Goal: Task Accomplishment & Management: Complete application form

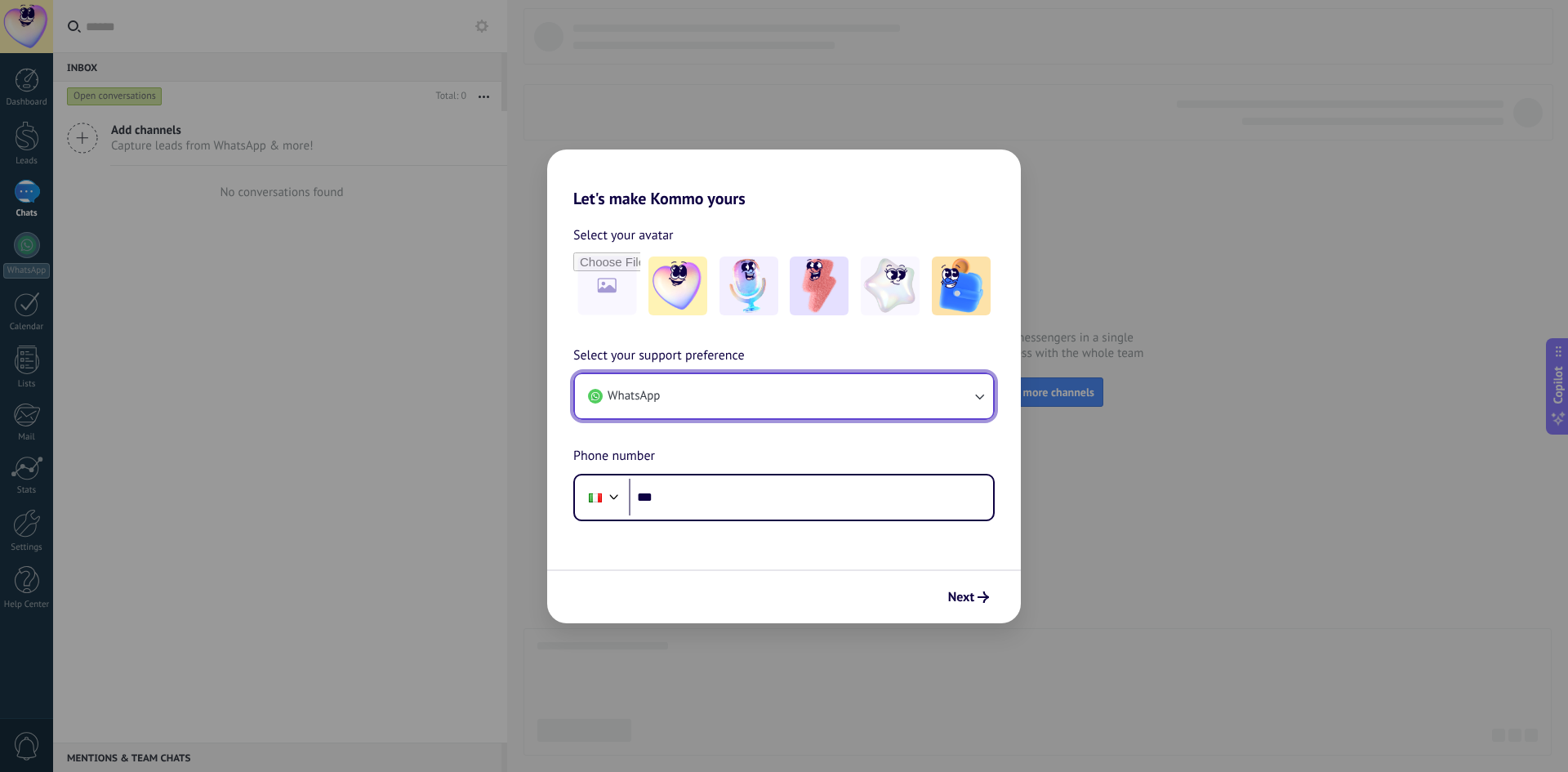
click at [784, 394] on button "WhatsApp" at bounding box center [784, 396] width 418 height 45
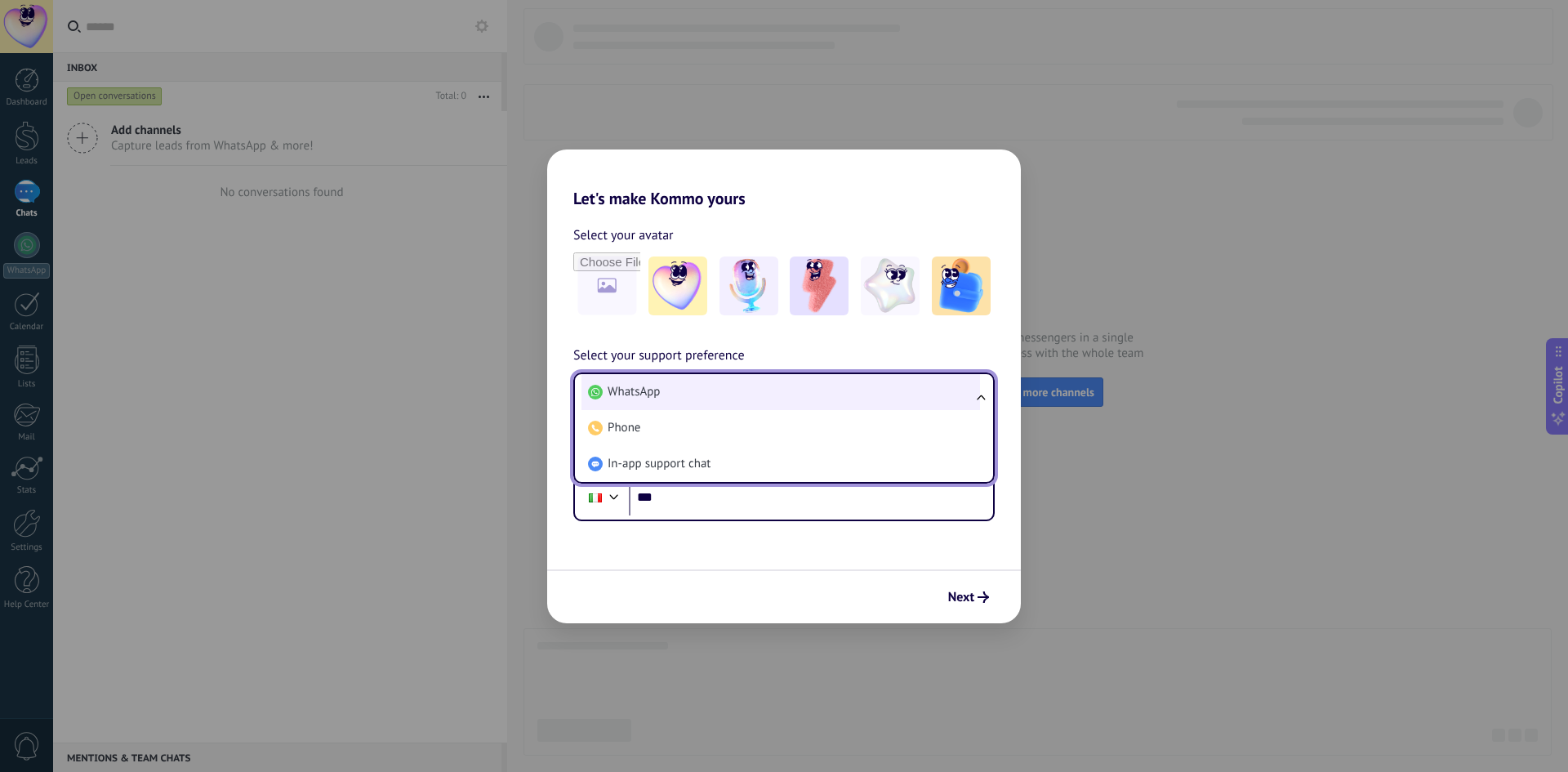
click at [784, 391] on li "WhatsApp" at bounding box center [780, 392] width 398 height 36
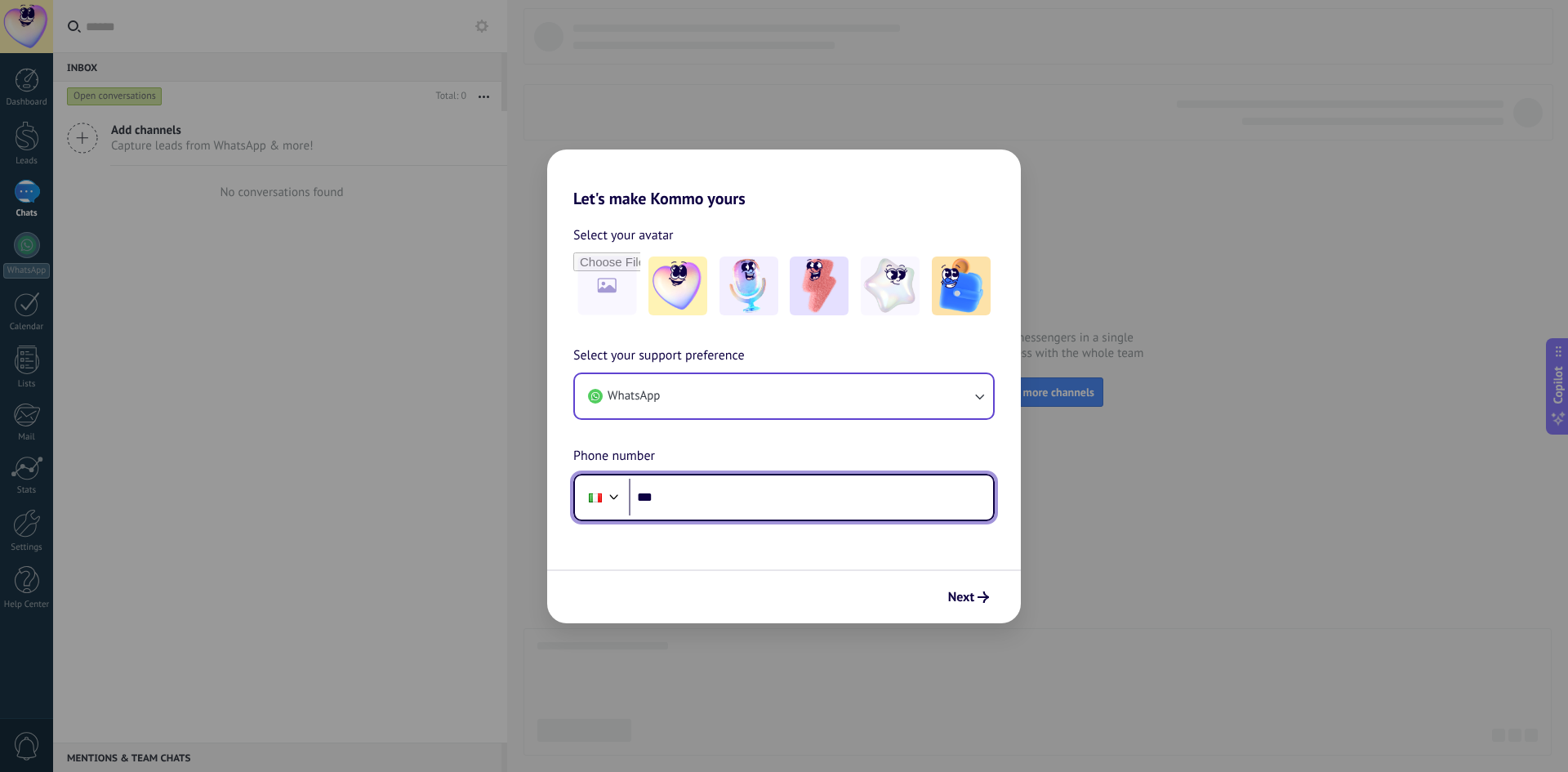
drag, startPoint x: 751, startPoint y: 502, endPoint x: 760, endPoint y: 502, distance: 9.0
click at [752, 502] on input "***" at bounding box center [810, 497] width 364 height 37
type input "**********"
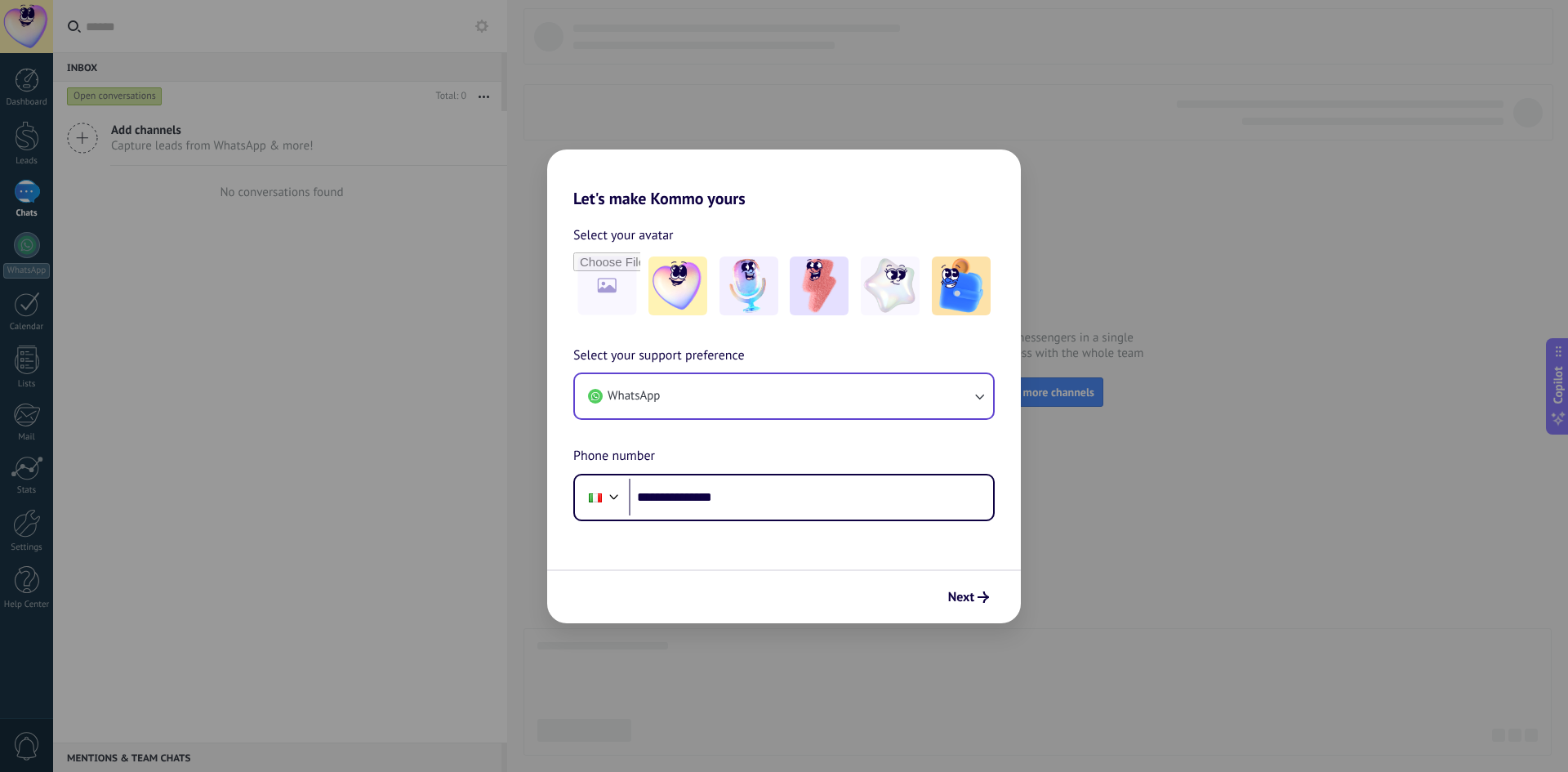
click at [975, 588] on button "Next" at bounding box center [968, 597] width 55 height 28
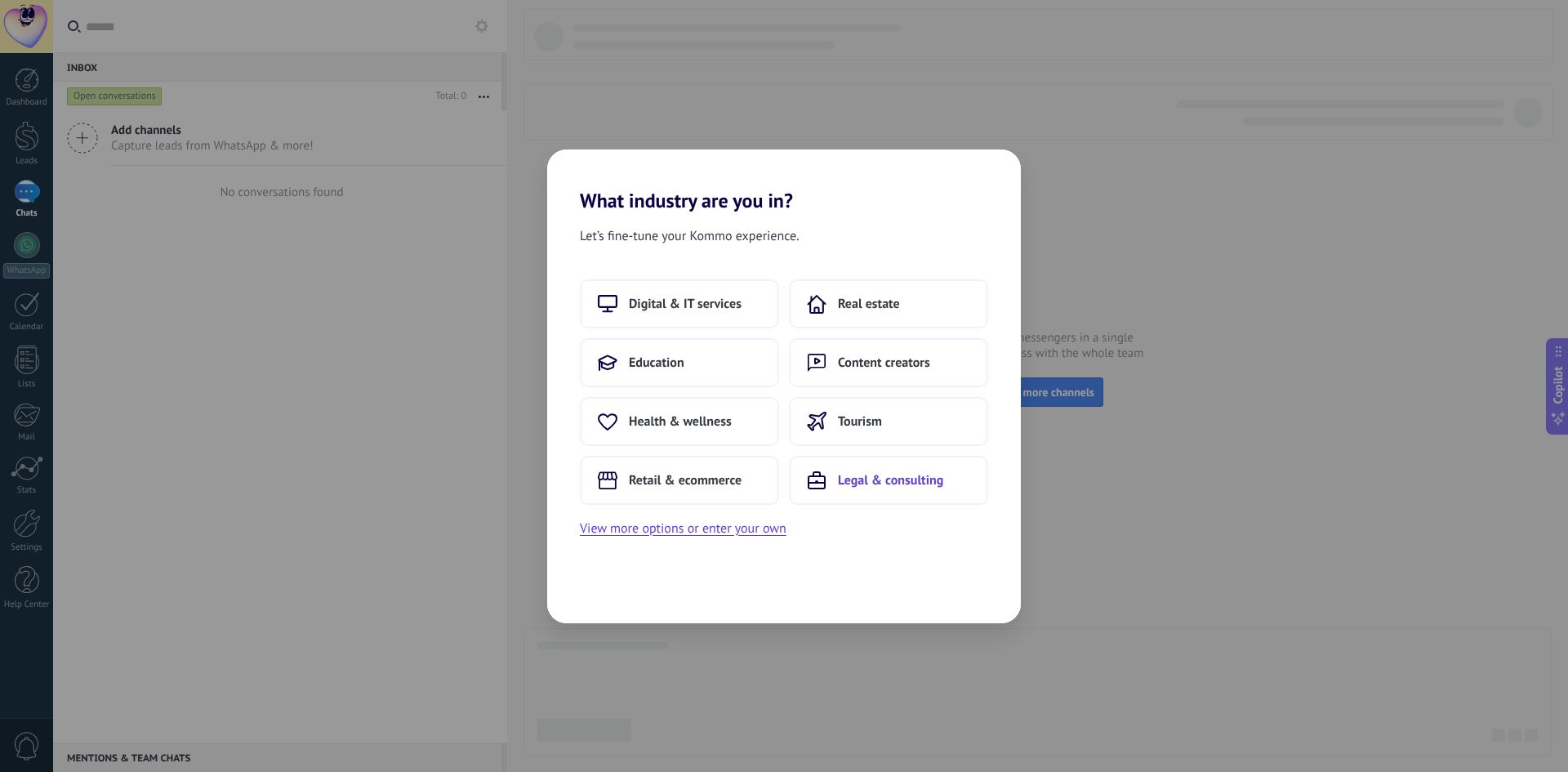
click at [864, 474] on span "Legal & consulting" at bounding box center [890, 480] width 105 height 16
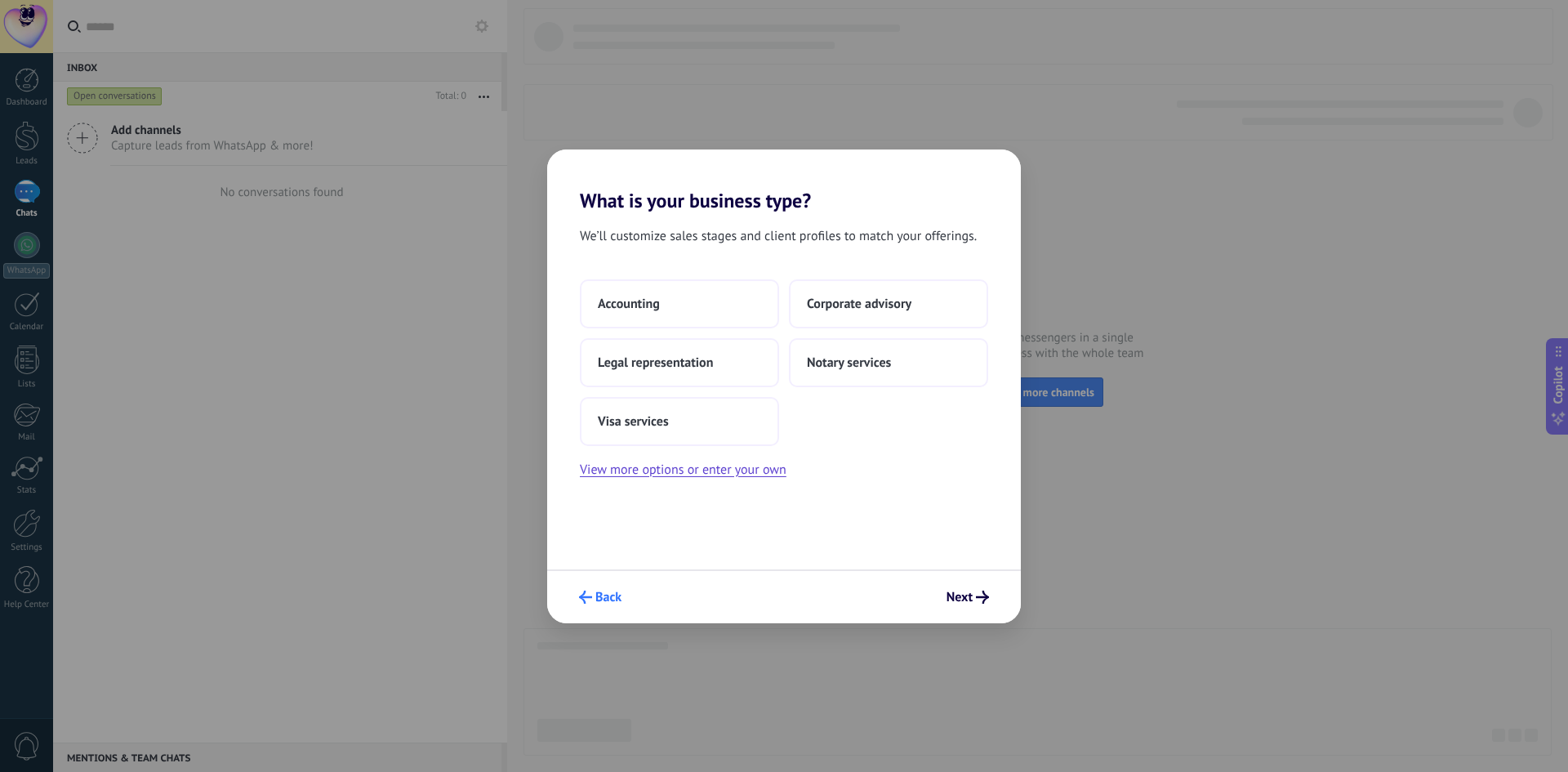
click at [611, 588] on button "Back" at bounding box center [600, 597] width 57 height 28
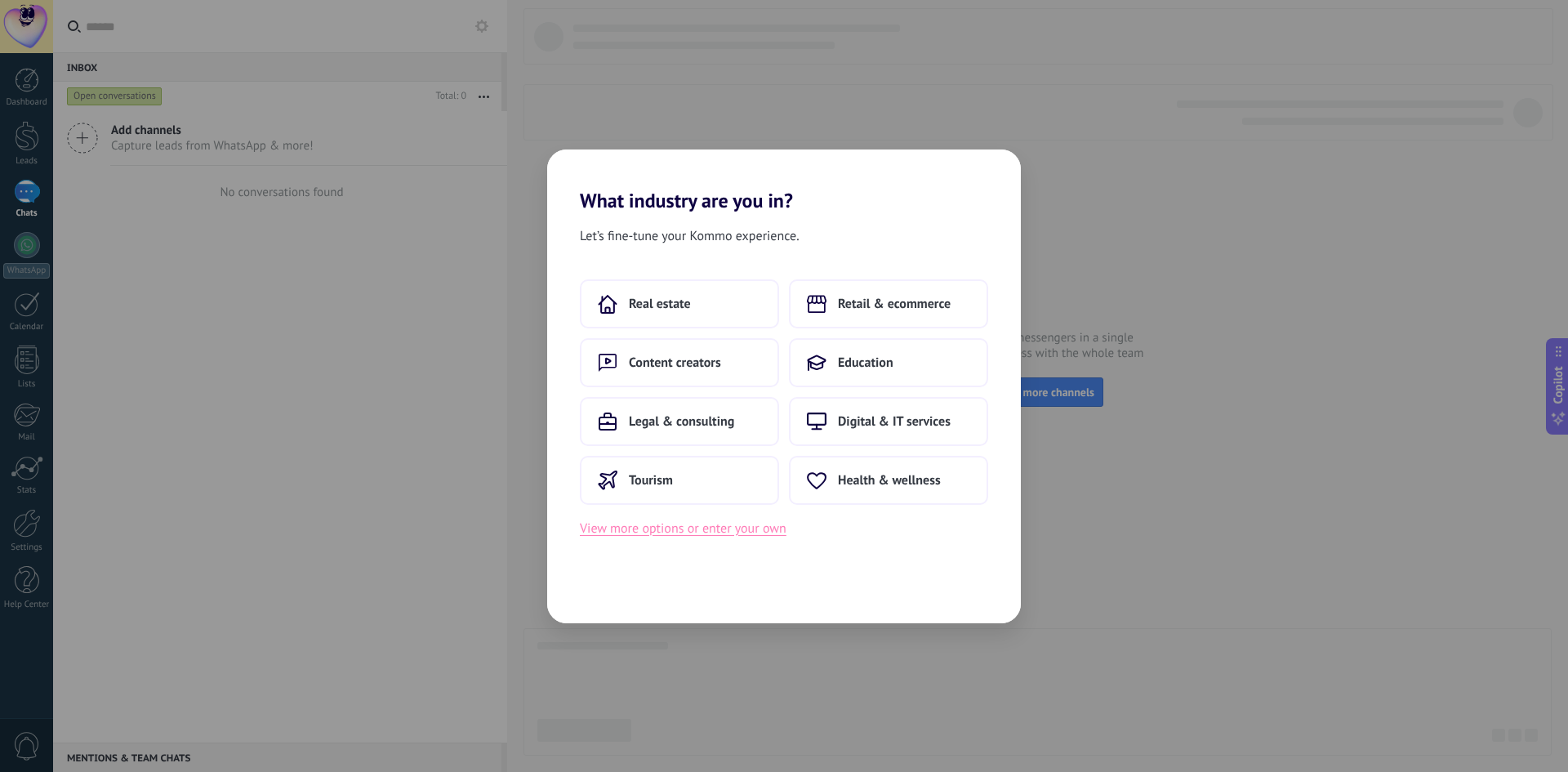
click at [704, 528] on button "View more options or enter your own" at bounding box center [683, 528] width 207 height 21
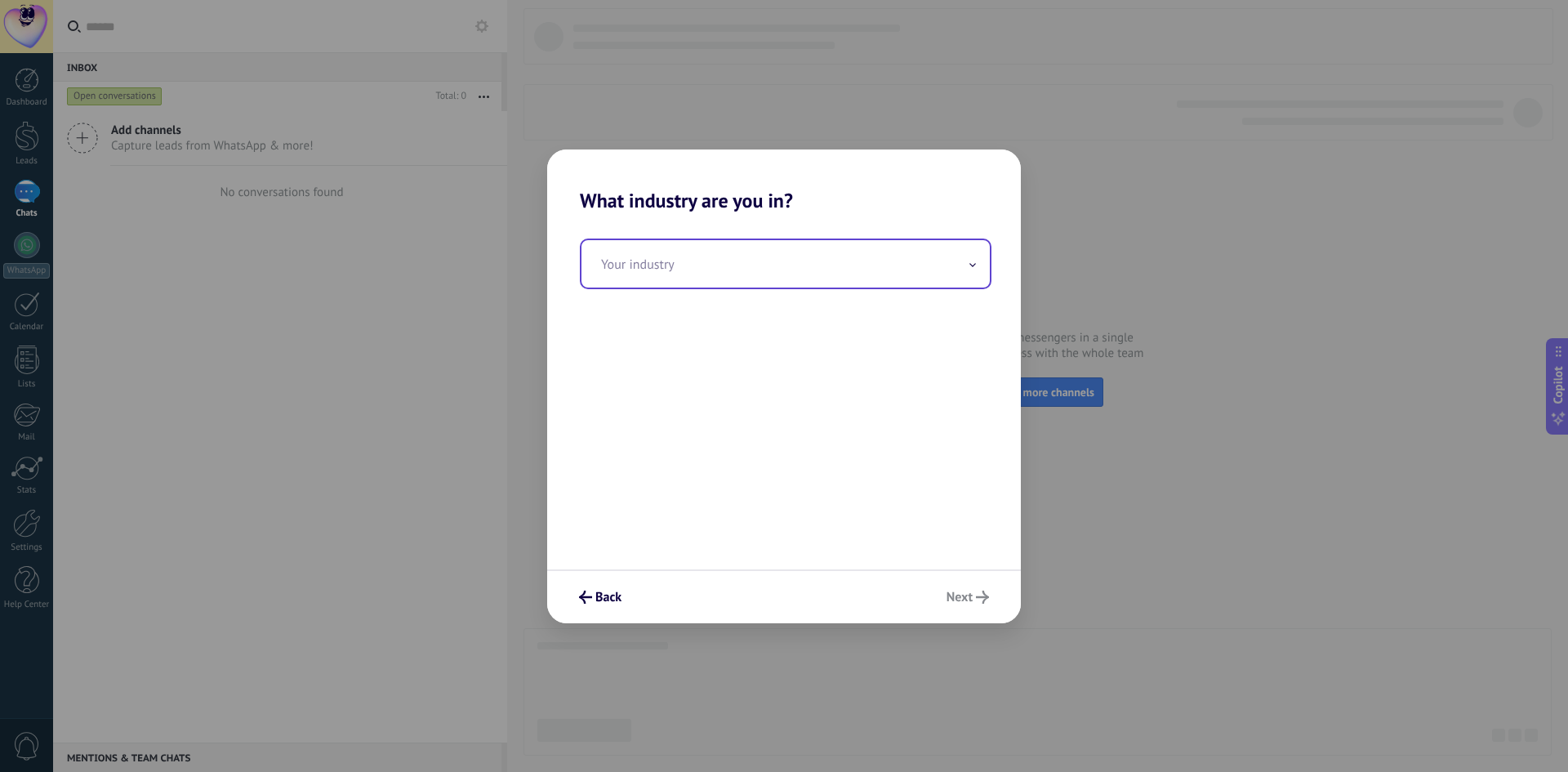
click at [746, 279] on input "text" at bounding box center [785, 264] width 408 height 47
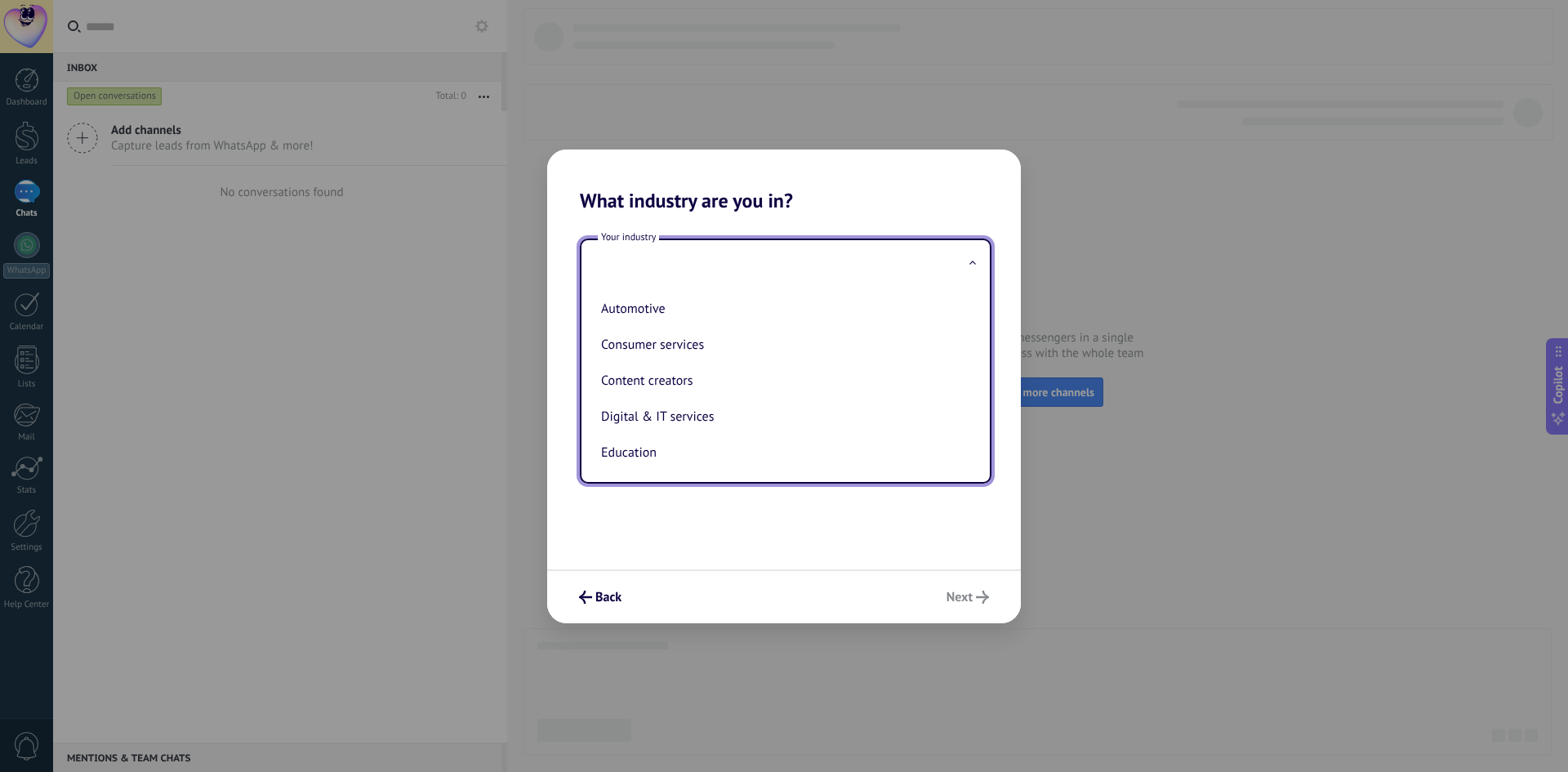
click at [743, 370] on li "Content creators" at bounding box center [783, 380] width 376 height 36
type input "**********"
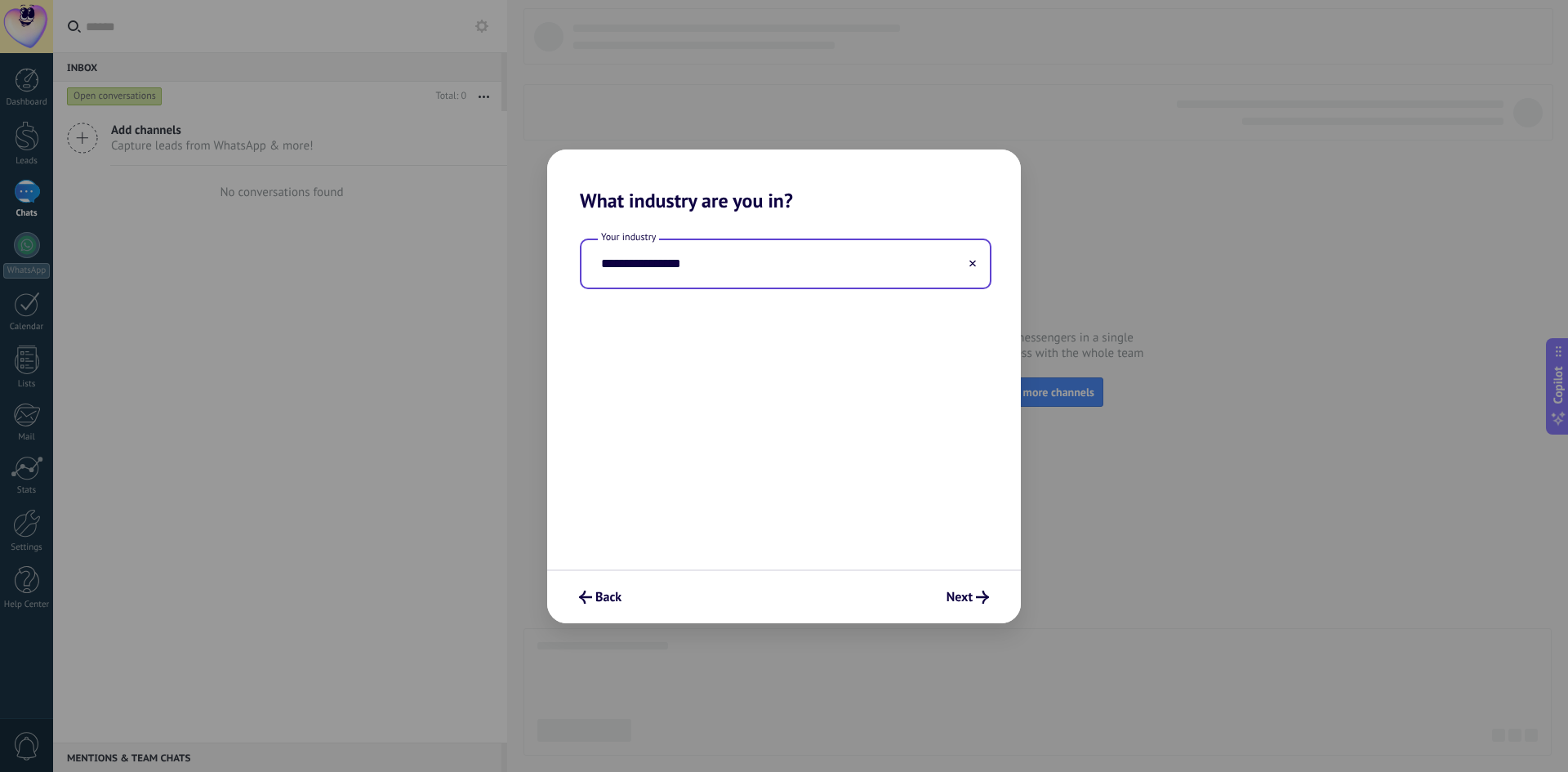
click at [780, 273] on input "**********" at bounding box center [785, 264] width 408 height 47
click at [592, 591] on span "Back" at bounding box center [600, 597] width 43 height 13
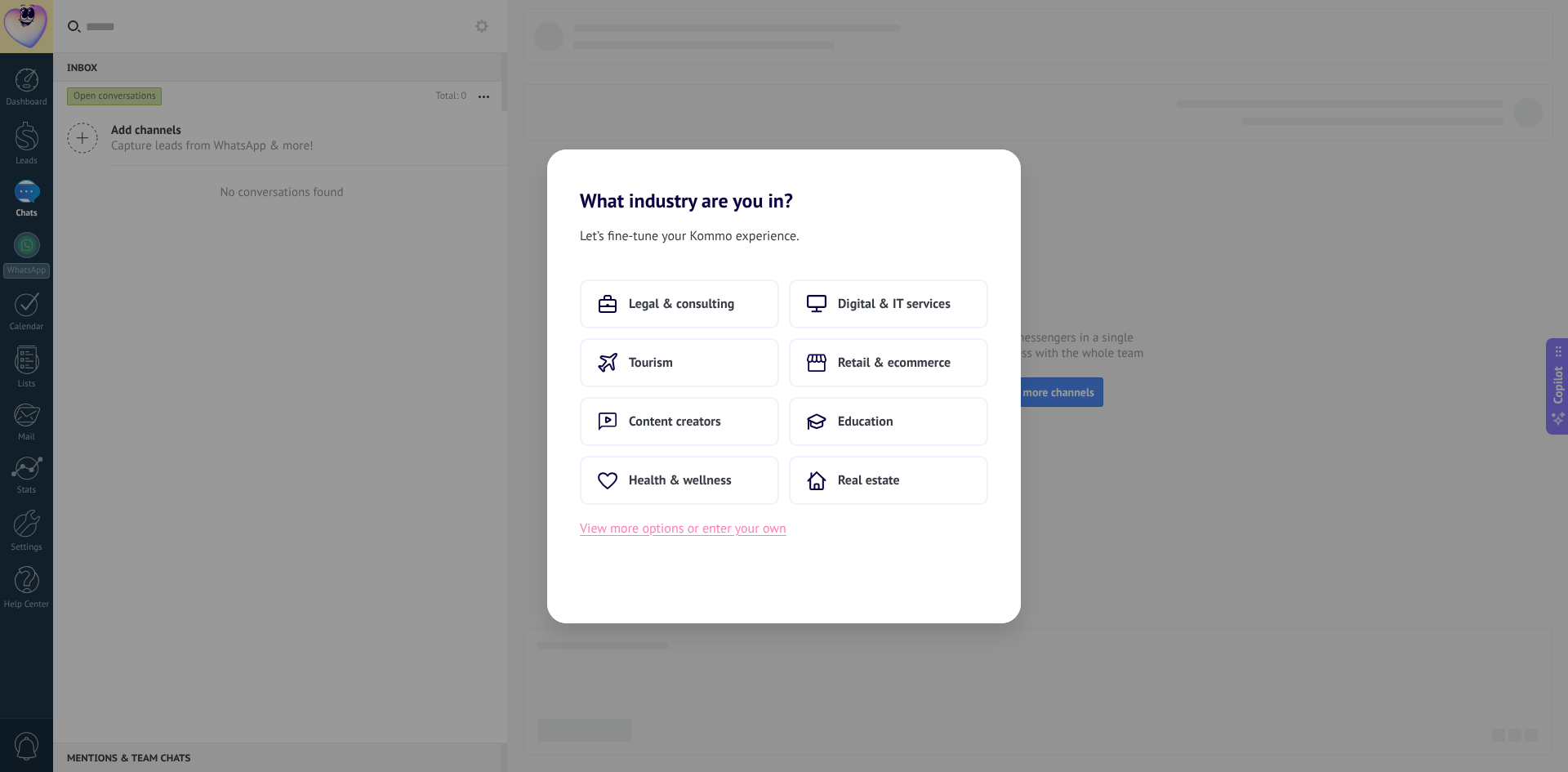
click at [713, 519] on button "View more options or enter your own" at bounding box center [683, 528] width 207 height 21
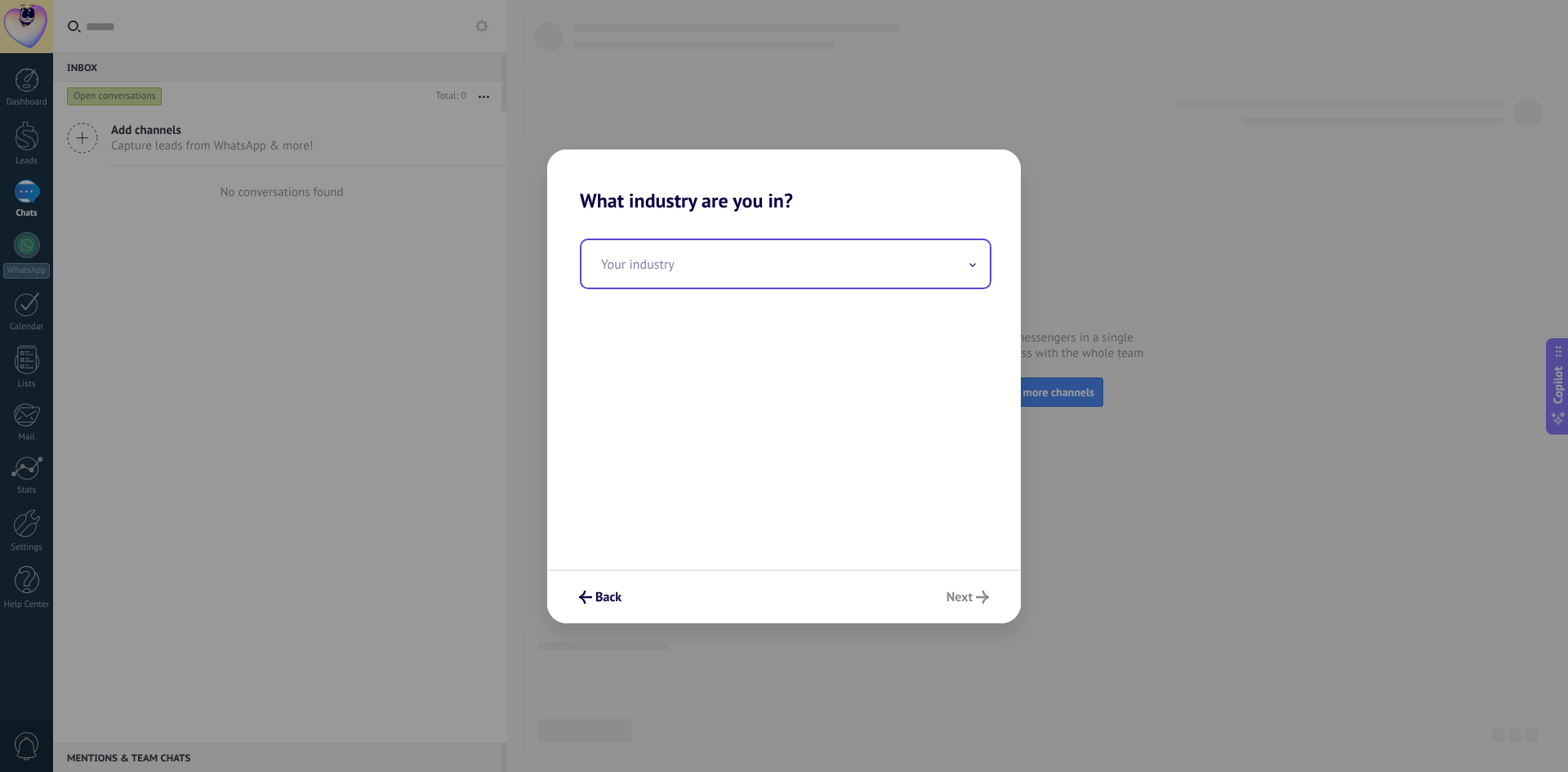
click at [738, 271] on input "text" at bounding box center [785, 264] width 408 height 47
type input "*"
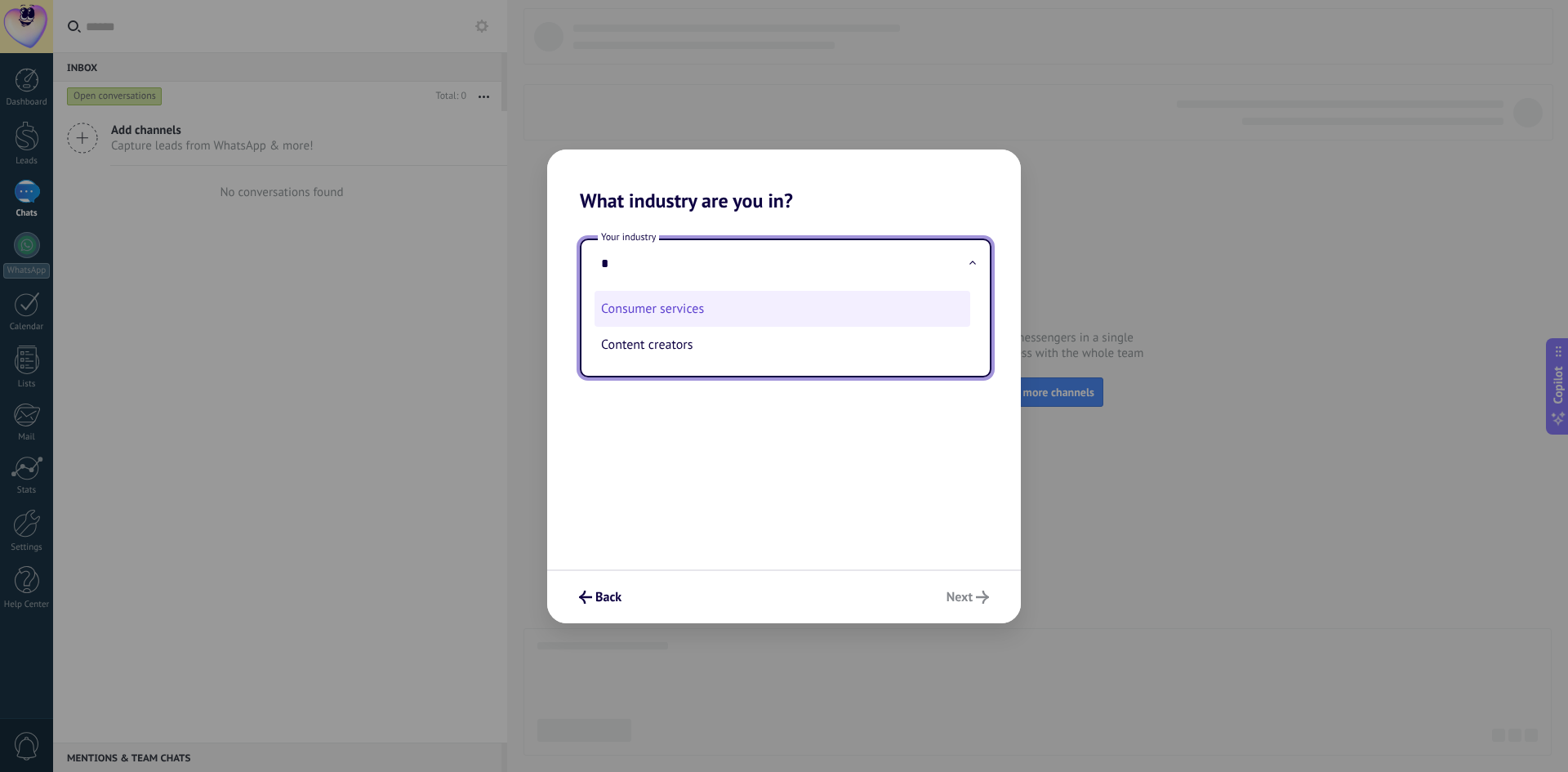
click at [719, 320] on li "Consumer services" at bounding box center [783, 308] width 376 height 36
type input "**********"
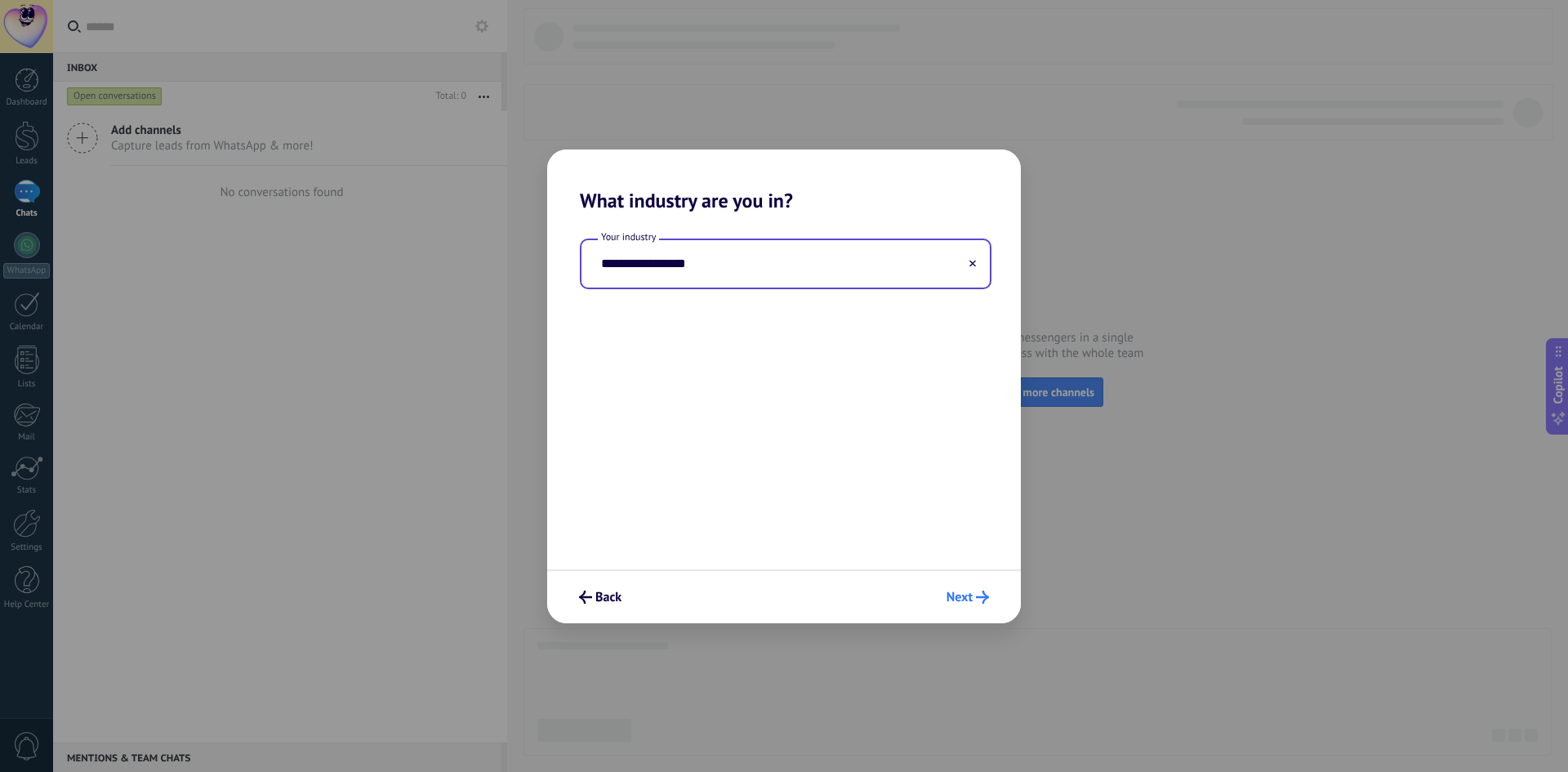
click at [958, 591] on span "Next" at bounding box center [959, 597] width 26 height 12
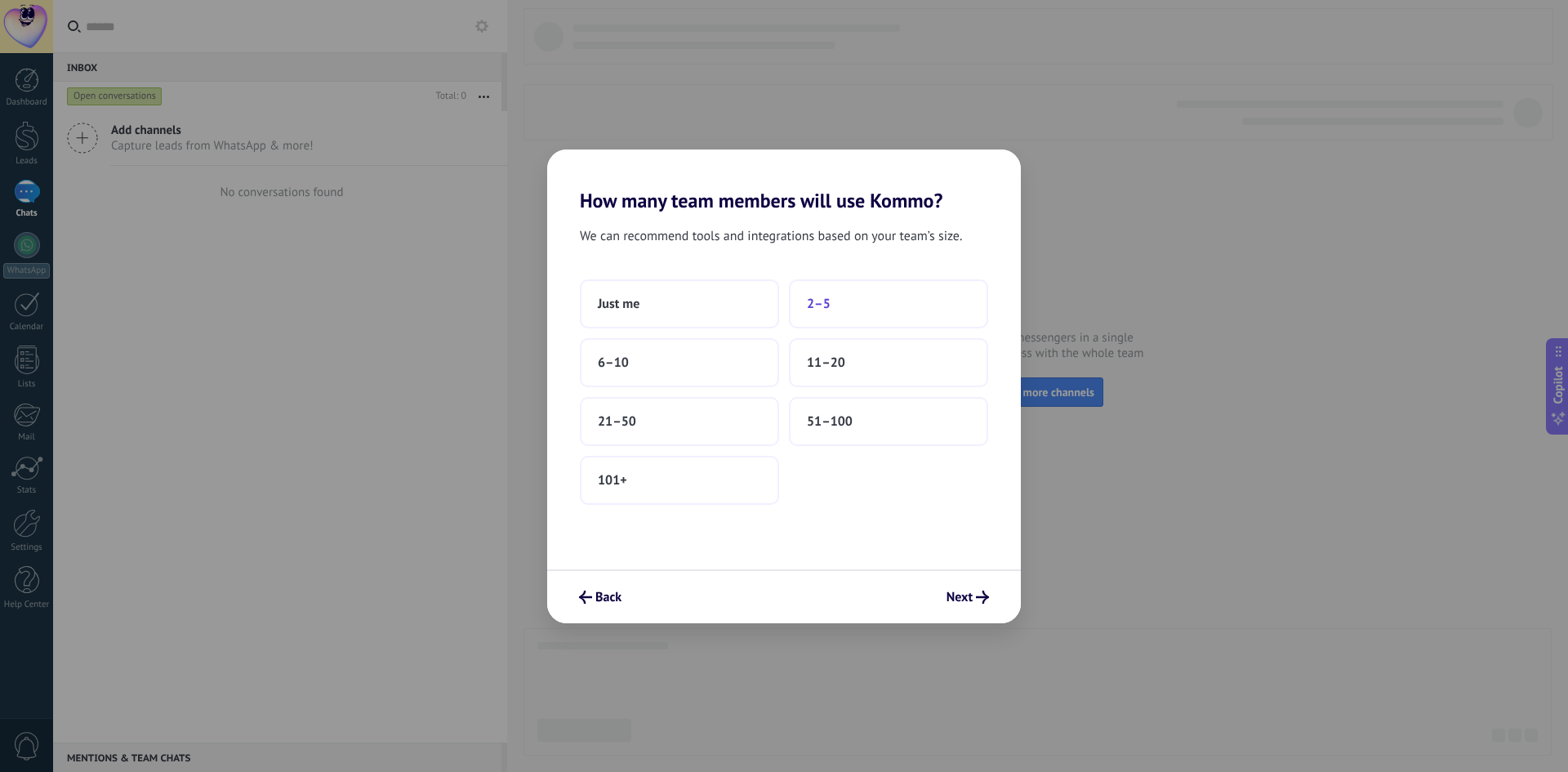
click at [814, 309] on span "2–5" at bounding box center [818, 304] width 24 height 16
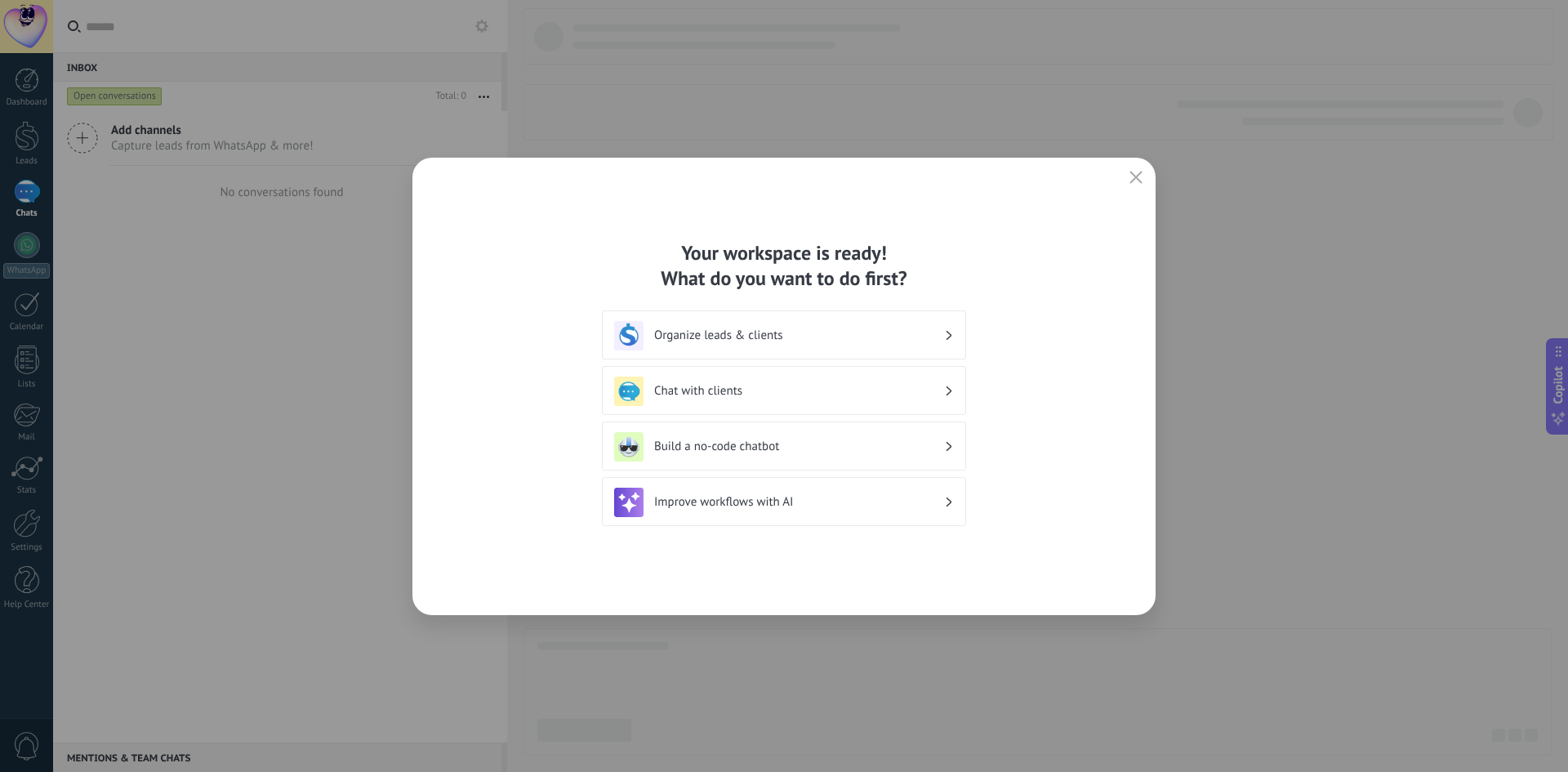
click at [872, 329] on h3 "Organize leads & clients" at bounding box center [799, 335] width 290 height 15
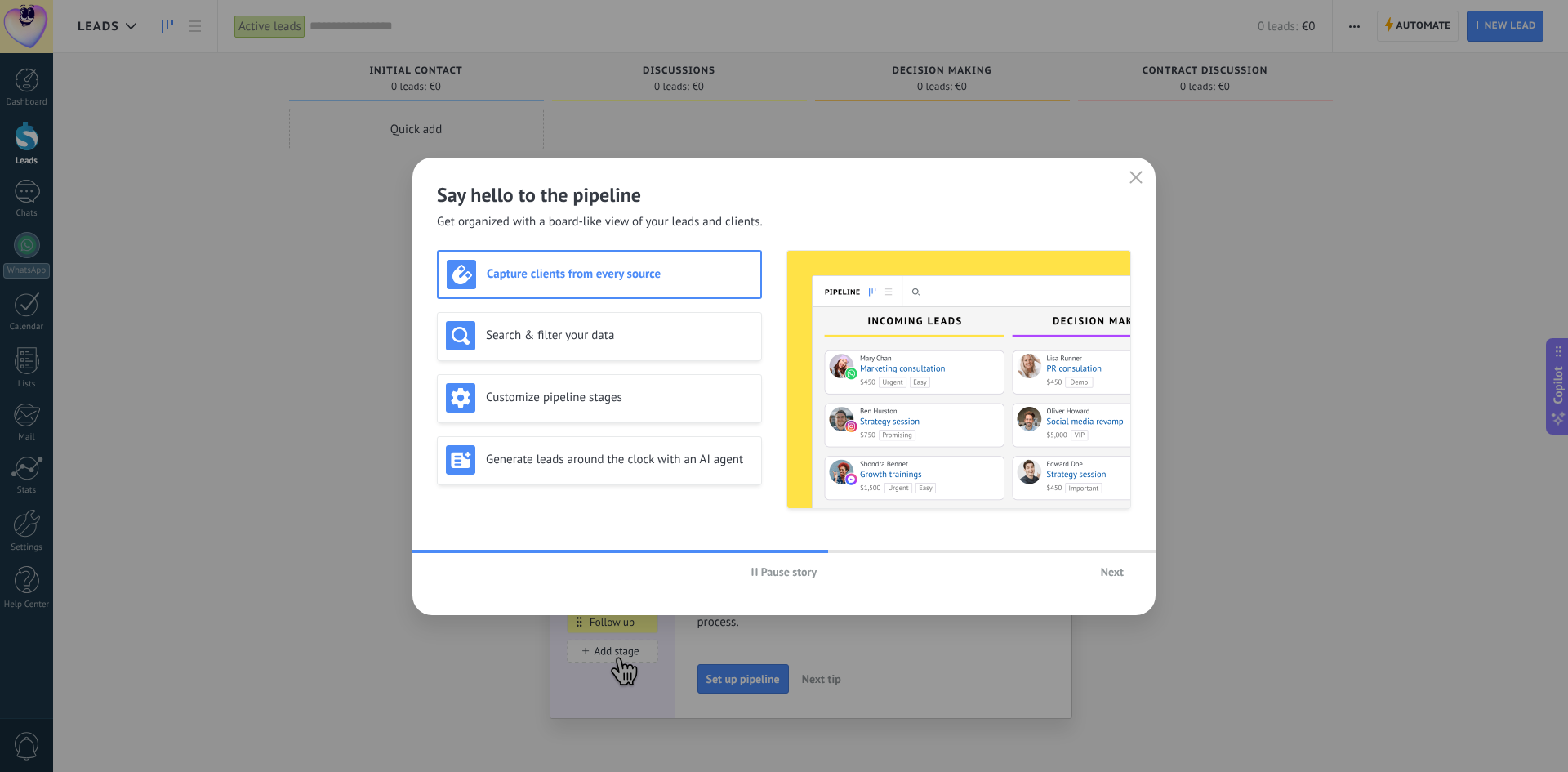
click at [1117, 571] on span "Next" at bounding box center [1112, 571] width 23 height 12
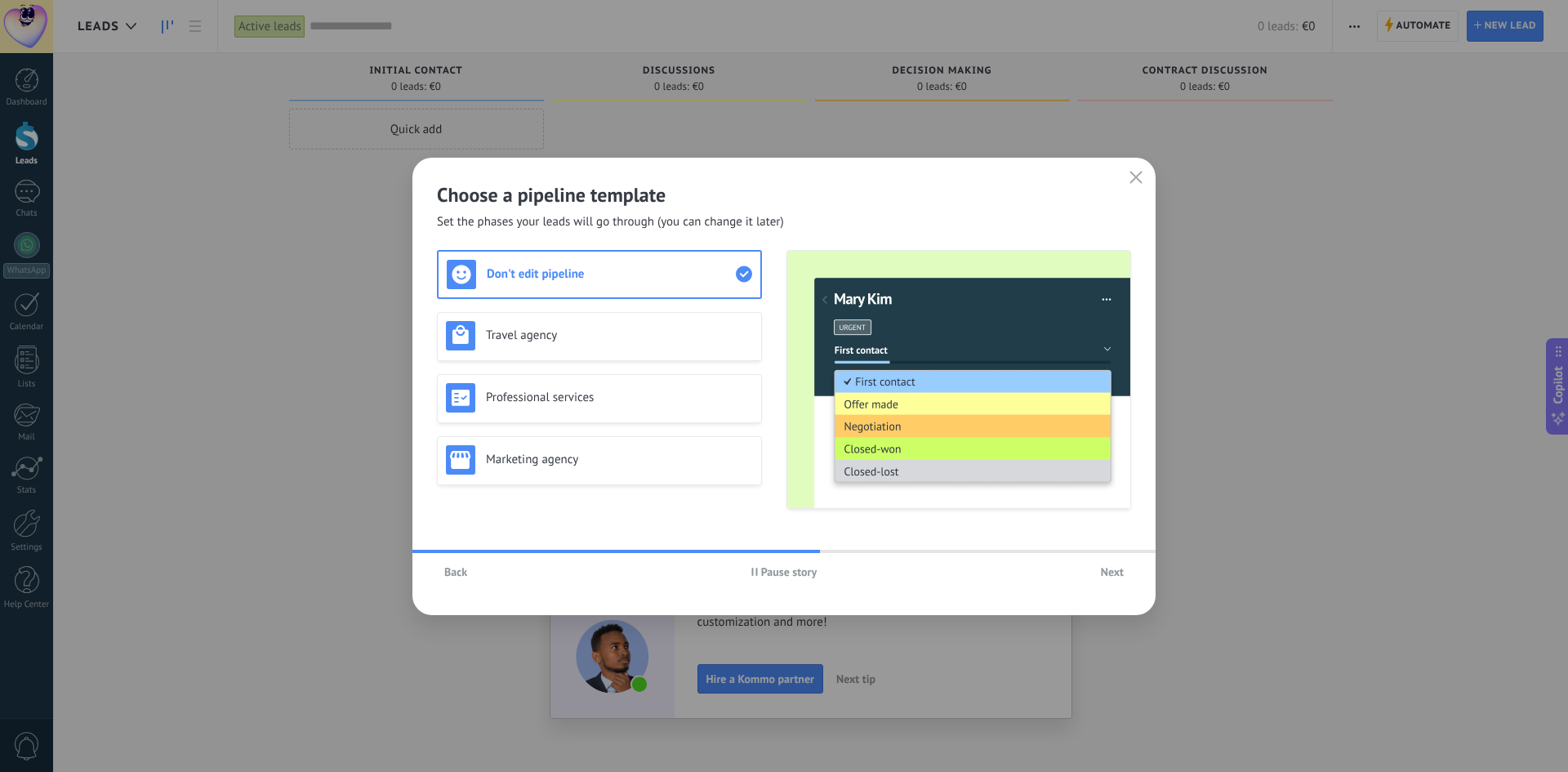
click at [1108, 574] on span "Next" at bounding box center [1112, 571] width 23 height 12
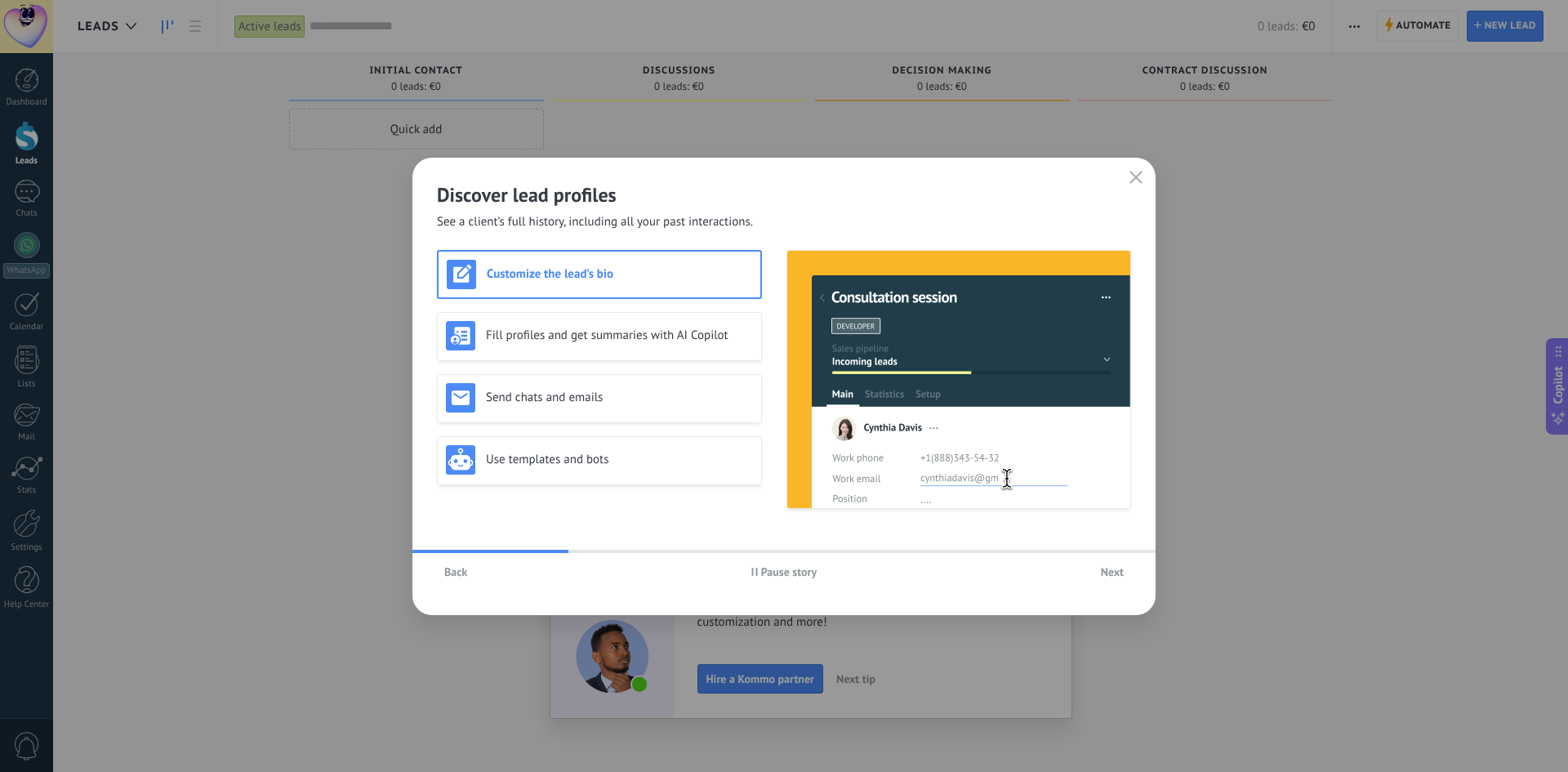
click at [1115, 577] on span "Next" at bounding box center [1112, 571] width 23 height 12
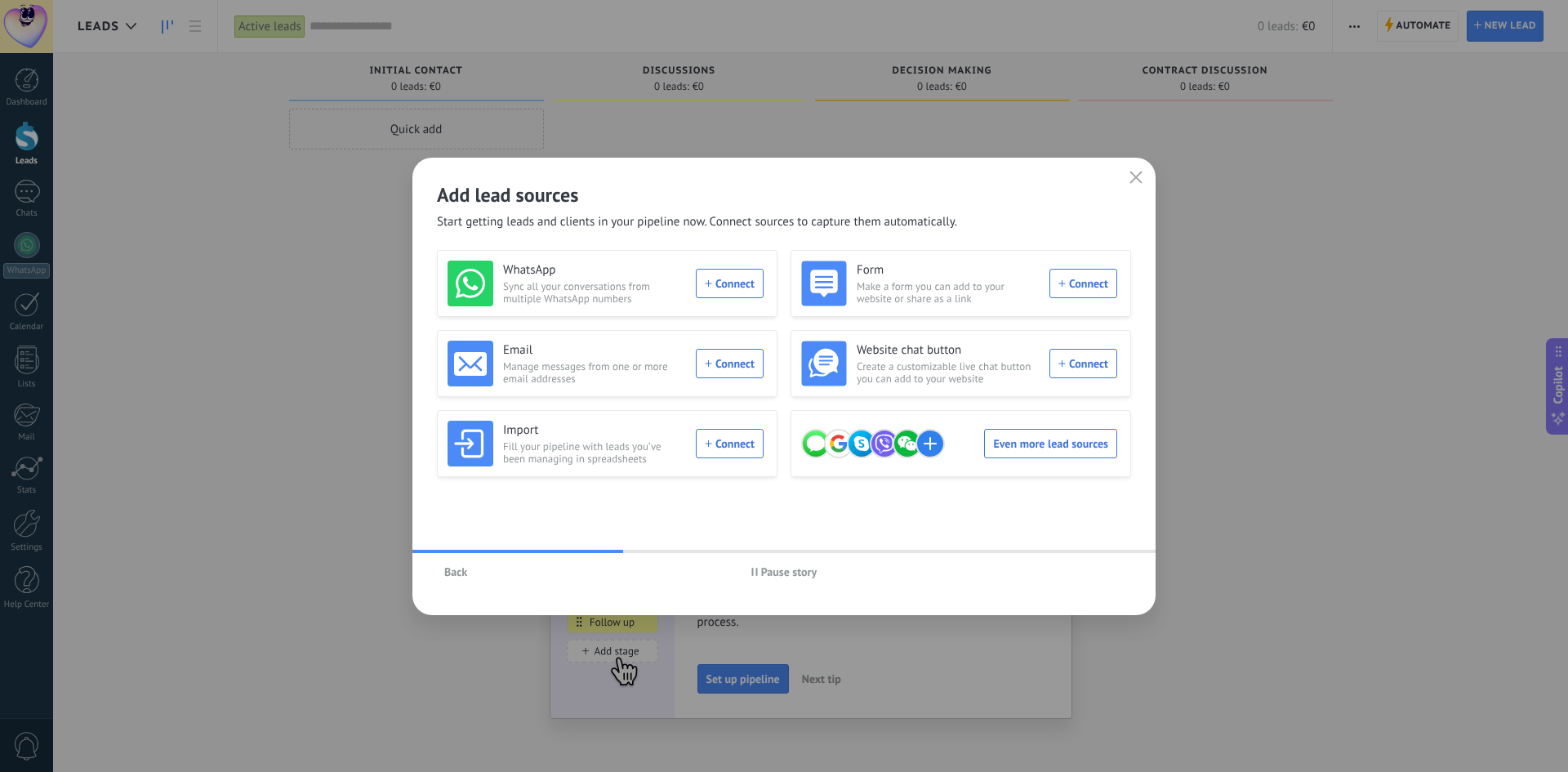
click at [387, 378] on div "Add lead sources Start getting leads and clients in your pipeline now. Connect …" at bounding box center [784, 386] width 1568 height 772
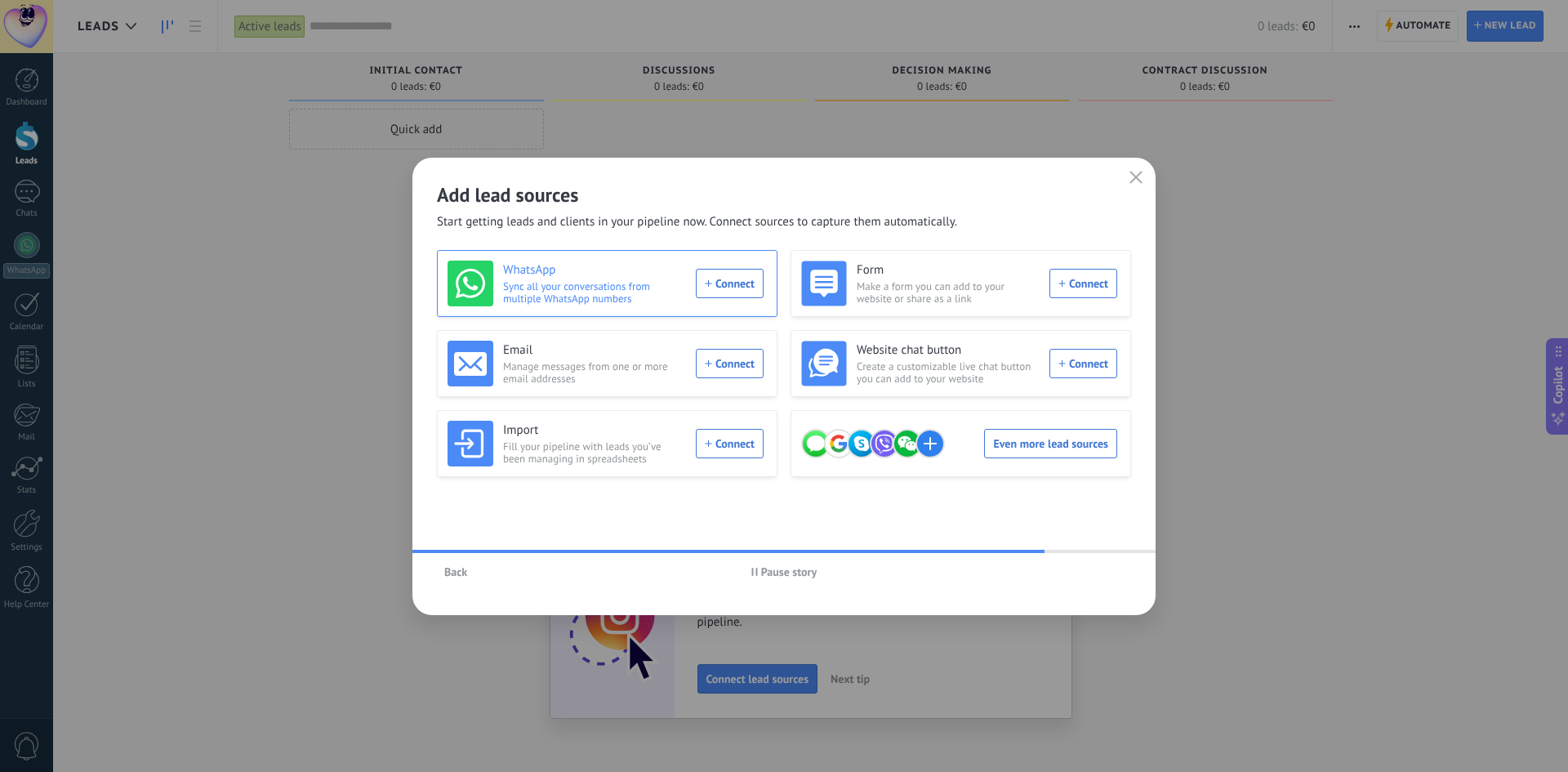
click at [720, 281] on div "WhatsApp Sync all your conversations from multiple WhatsApp numbers Connect" at bounding box center [605, 283] width 316 height 45
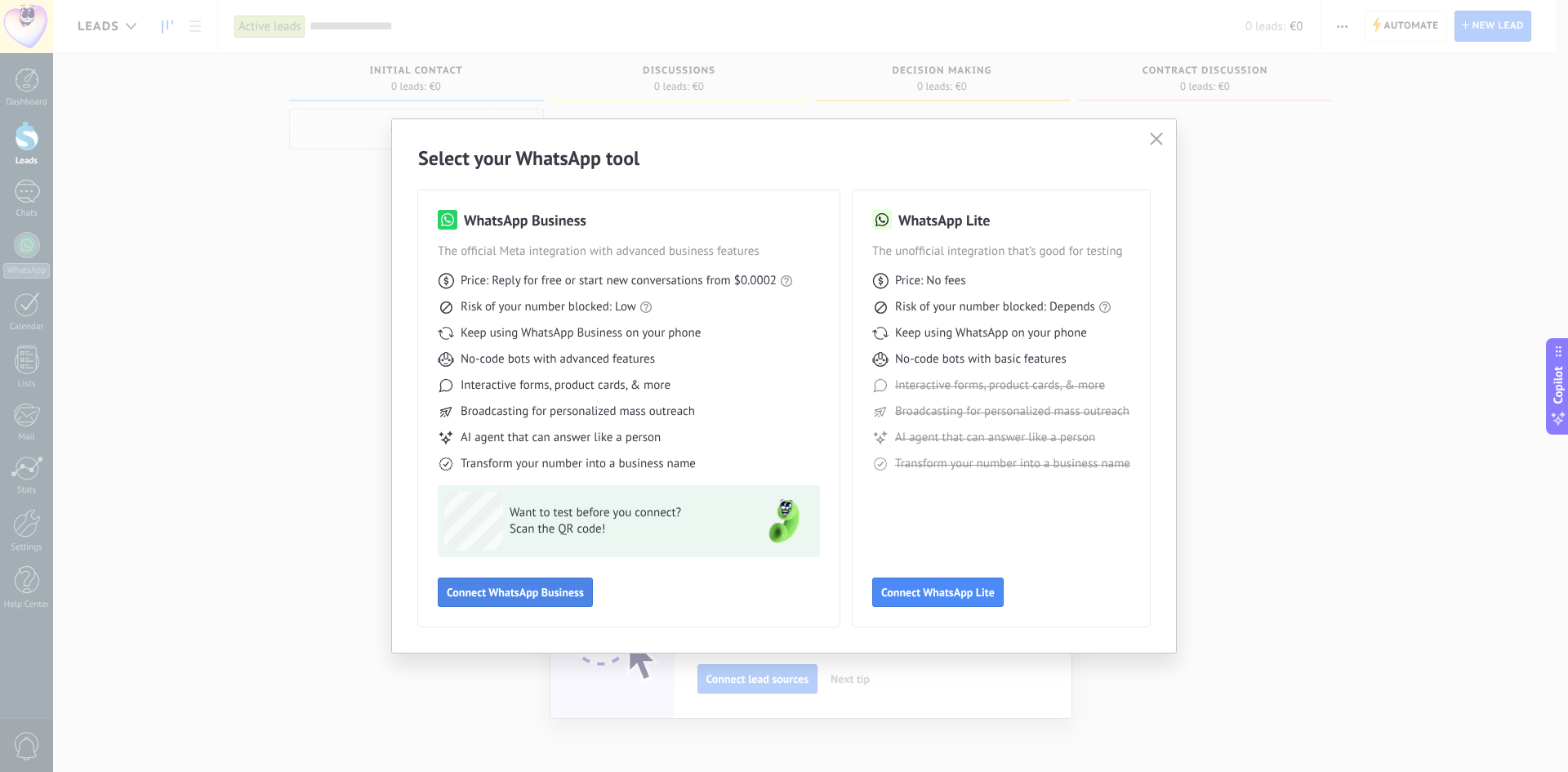
click at [489, 588] on span "Connect WhatsApp Business" at bounding box center [516, 591] width 137 height 12
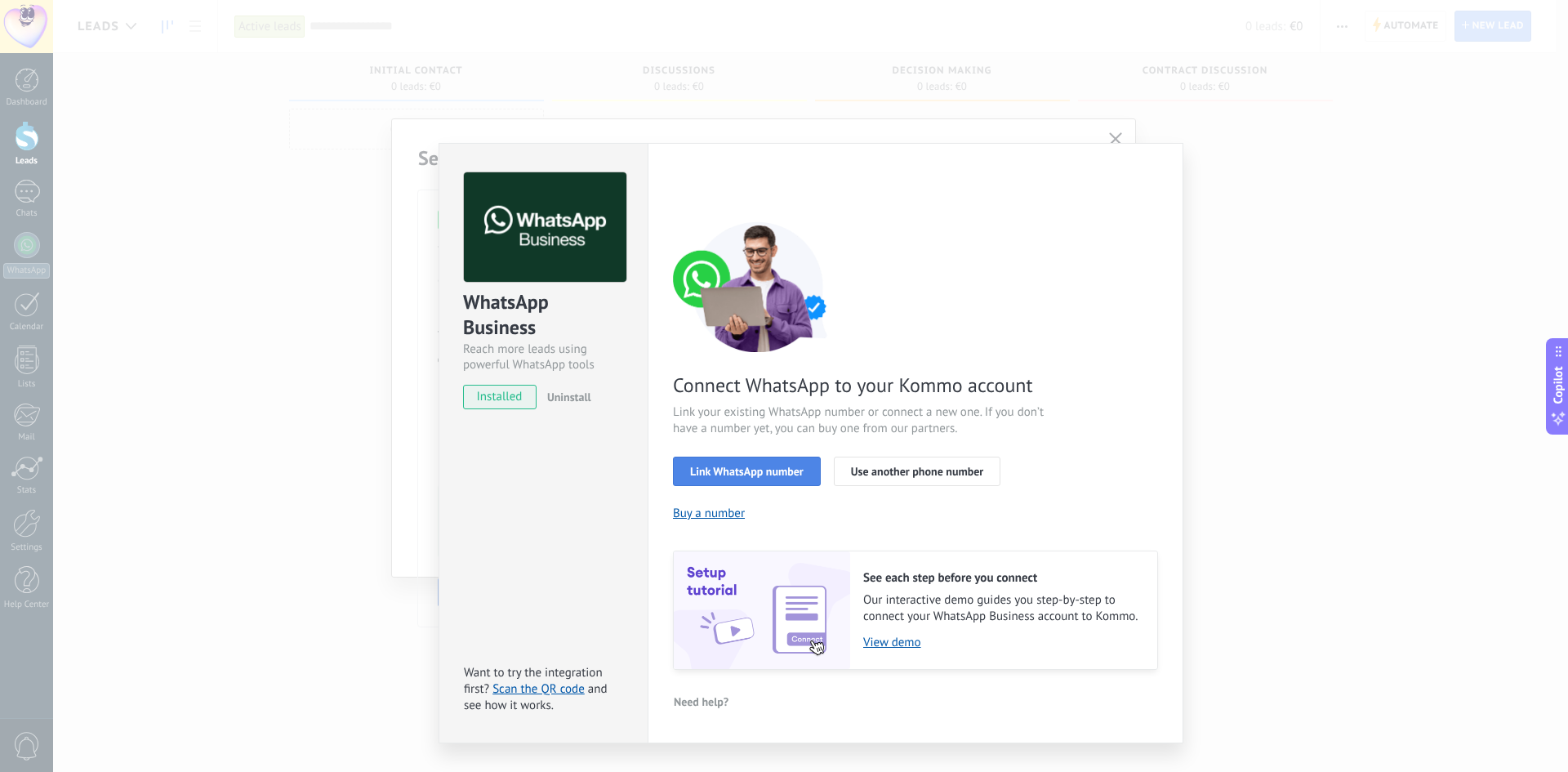
click at [801, 480] on button "Link WhatsApp number" at bounding box center [747, 471] width 148 height 29
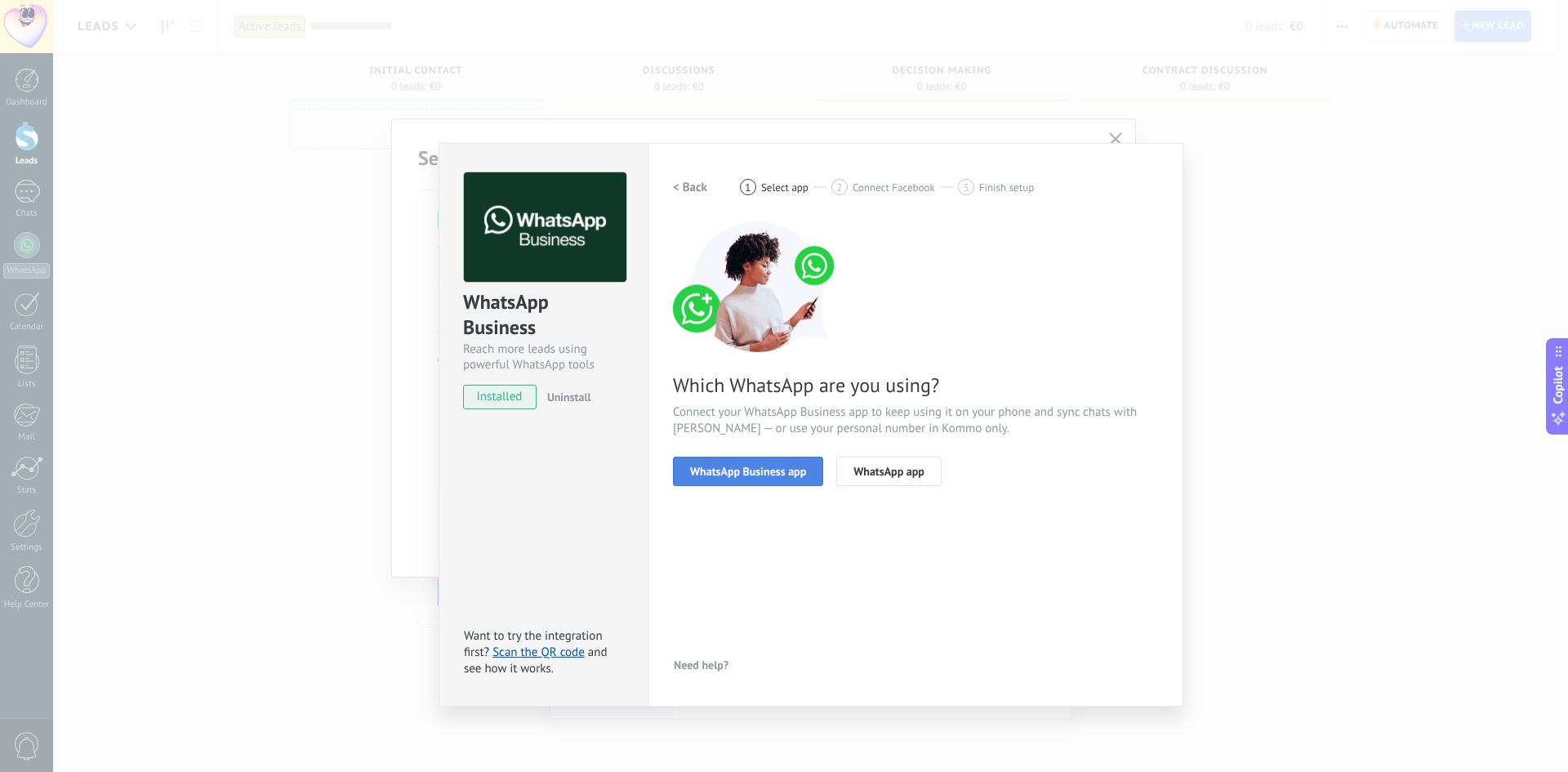
click at [801, 484] on button "WhatsApp Business app" at bounding box center [748, 471] width 150 height 29
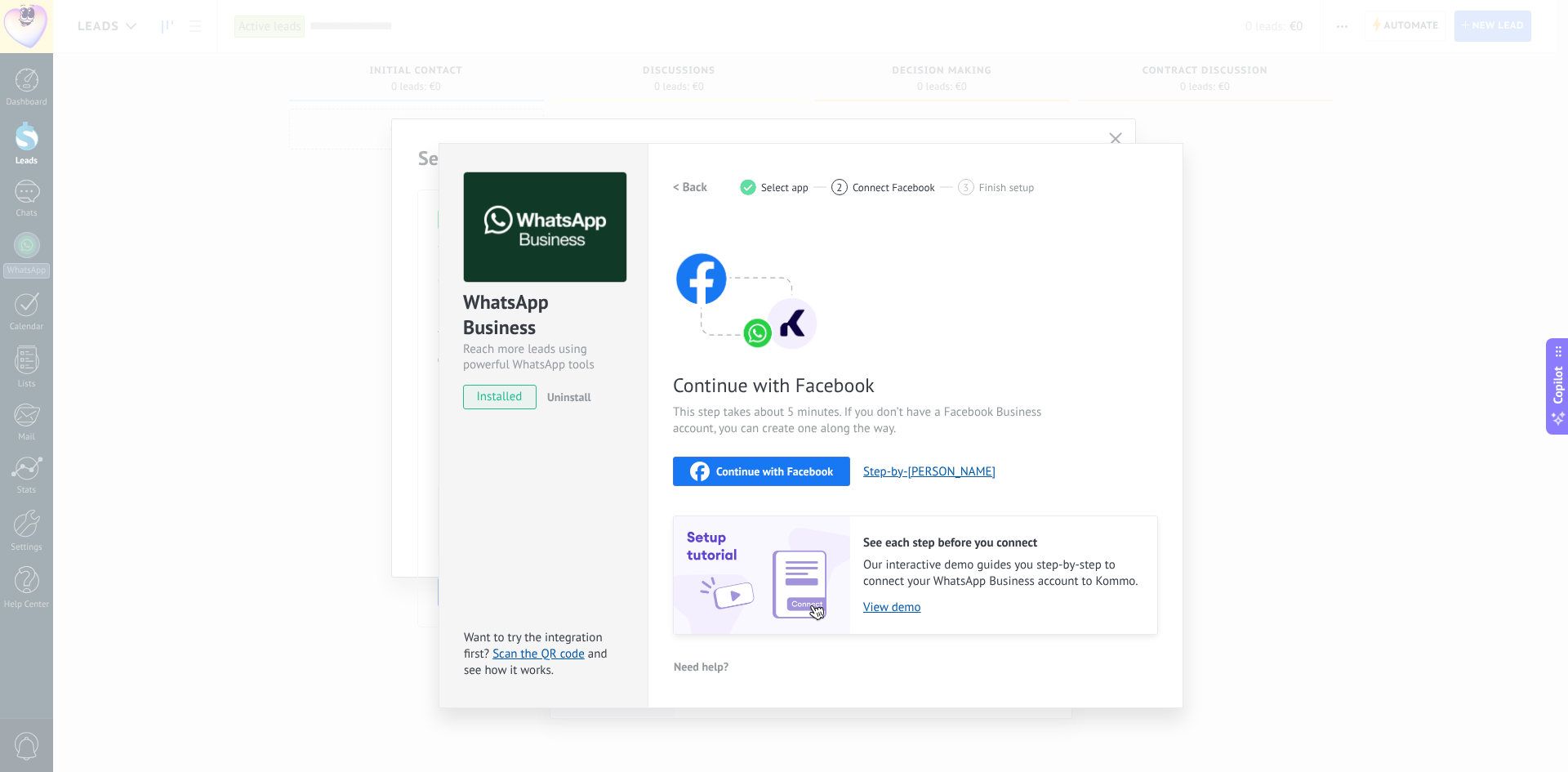
drag, startPoint x: 896, startPoint y: 186, endPoint x: 996, endPoint y: 189, distance: 100.0
click at [896, 185] on span "Connect Facebook" at bounding box center [893, 188] width 83 height 12
click at [1008, 191] on span "Finish setup" at bounding box center [1005, 188] width 54 height 12
click at [490, 316] on div "WhatsApp Business" at bounding box center [543, 315] width 161 height 53
click at [727, 273] on img at bounding box center [746, 287] width 147 height 131
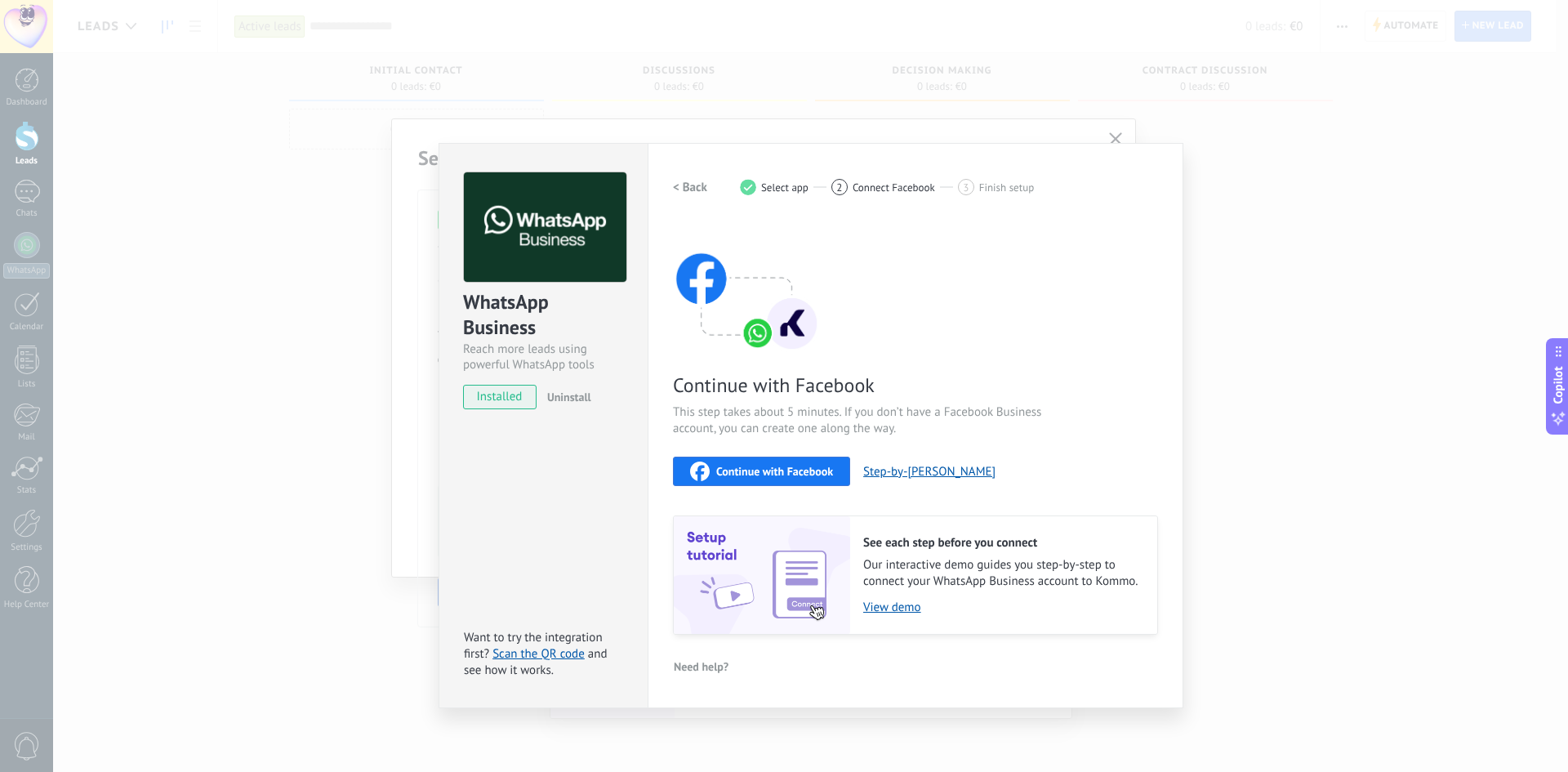
click at [698, 284] on img at bounding box center [746, 287] width 147 height 131
click at [904, 183] on span "Connect Facebook" at bounding box center [893, 188] width 83 height 12
click at [1237, 201] on div "WhatsApp Business Reach more leads using powerful WhatsApp tools installed Unin…" at bounding box center [810, 386] width 1515 height 772
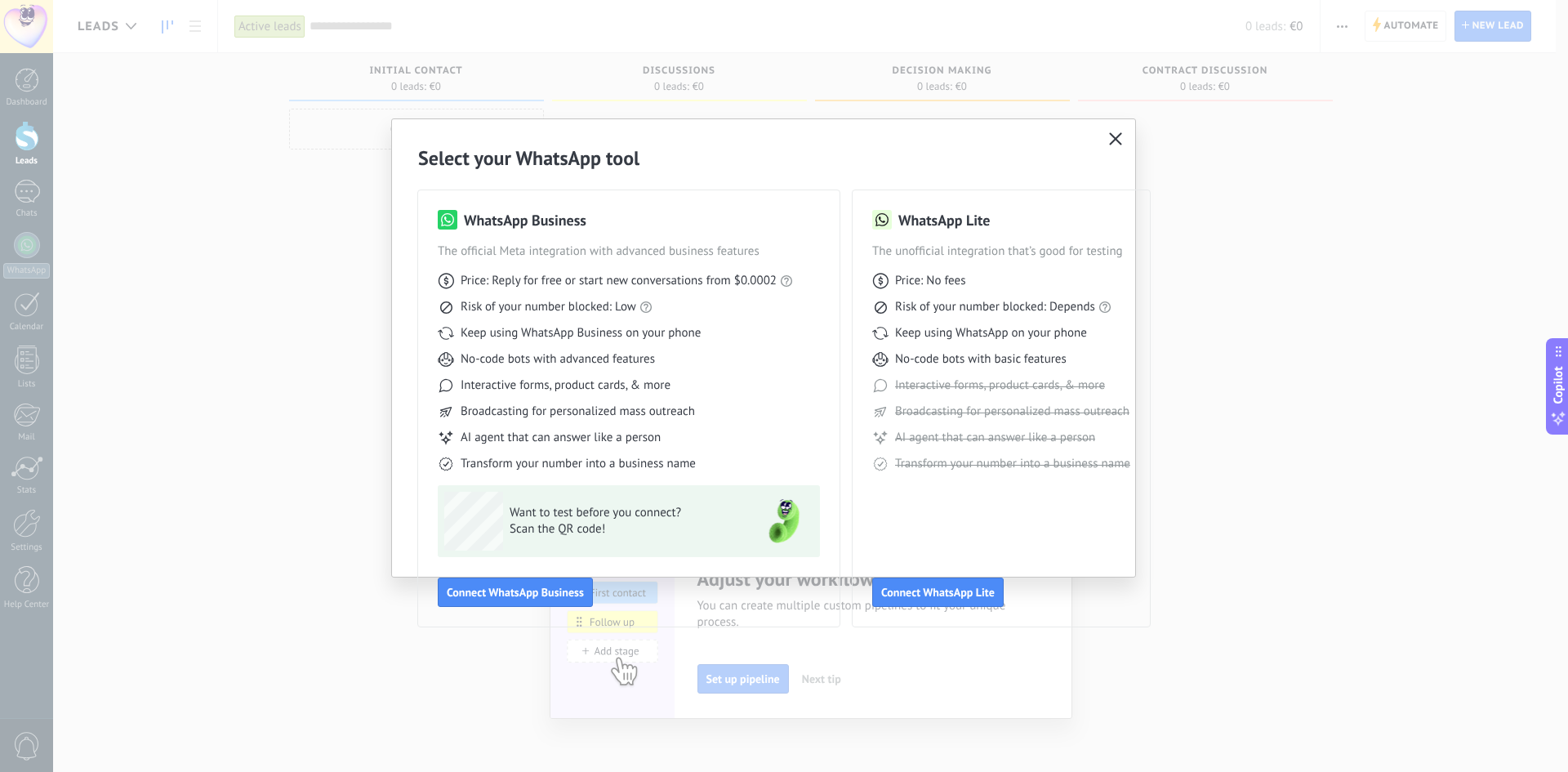
click at [1115, 142] on icon "button" at bounding box center [1115, 139] width 13 height 13
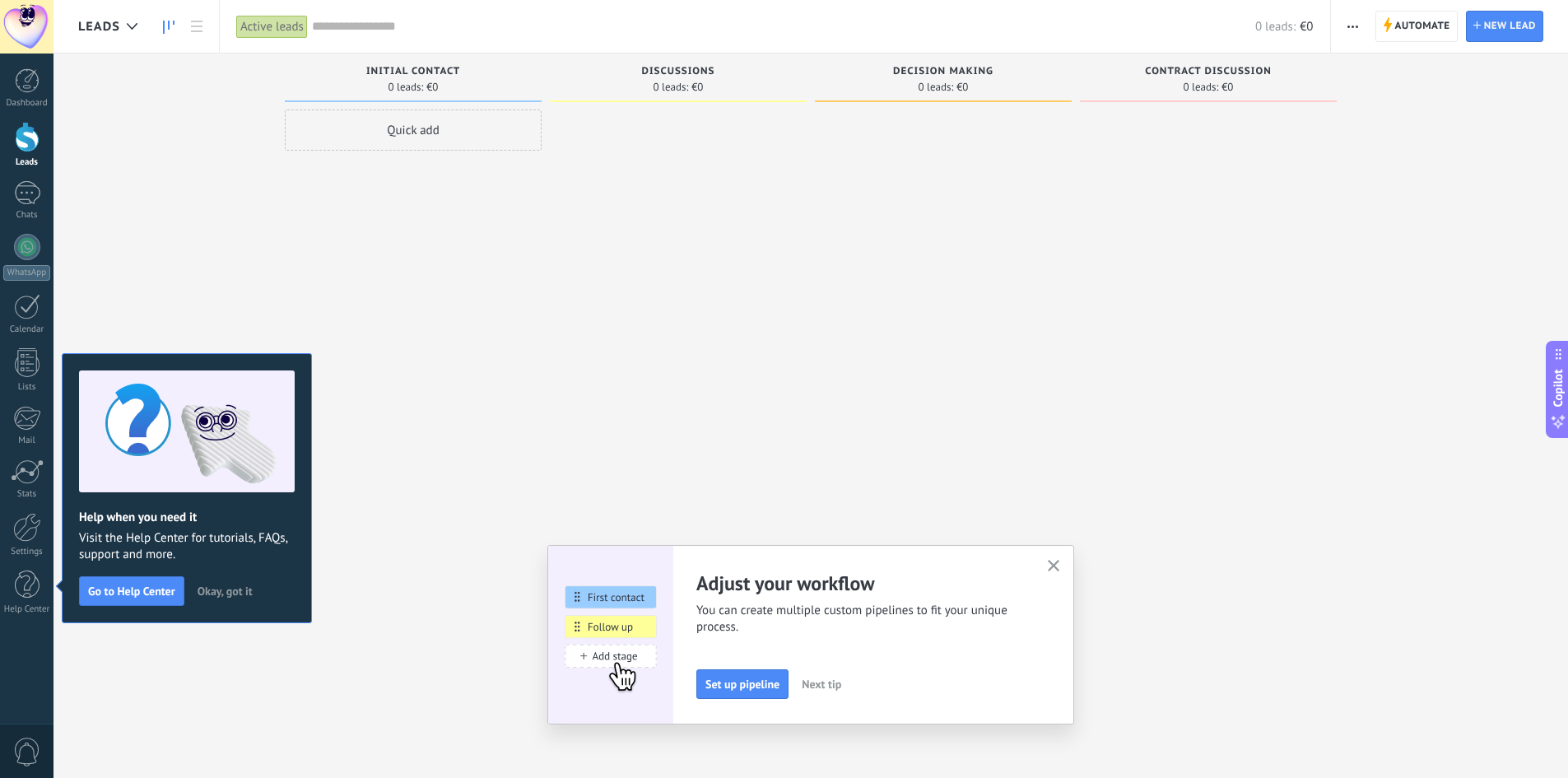
click at [223, 592] on span "Okay, got it" at bounding box center [224, 590] width 55 height 12
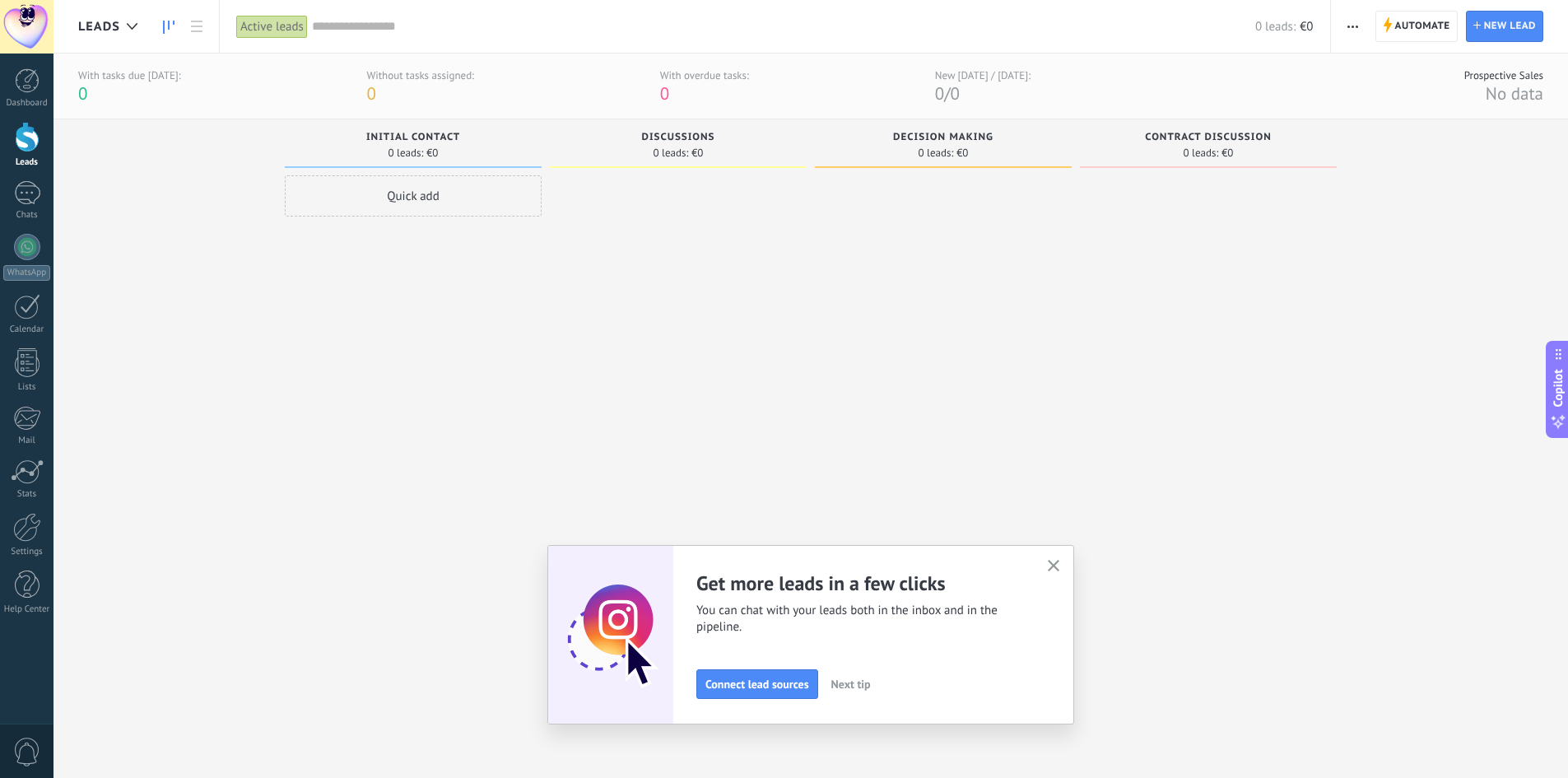
drag, startPoint x: 1279, startPoint y: 67, endPoint x: 1383, endPoint y: 163, distance: 141.5
click at [1383, 167] on div "Incoming leads Requests: [PHONE_NUMBER] Initial contact 0 leads: €0 Quick add D…" at bounding box center [823, 429] width 1490 height 619
click at [1060, 566] on use "button" at bounding box center [1054, 566] width 13 height 13
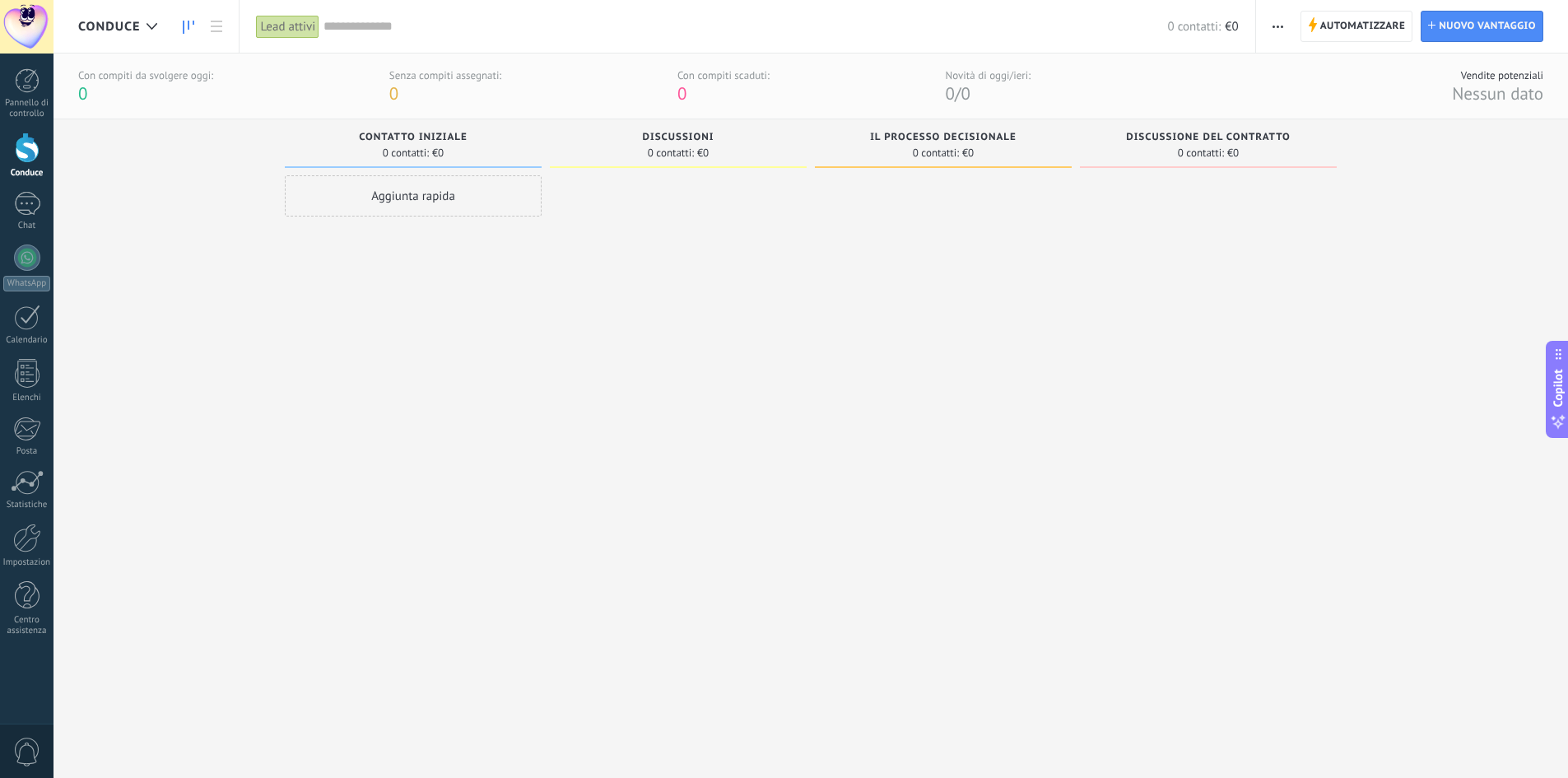
click at [856, 252] on div at bounding box center [943, 456] width 257 height 563
click at [1276, 27] on icon "button" at bounding box center [1278, 26] width 11 height 3
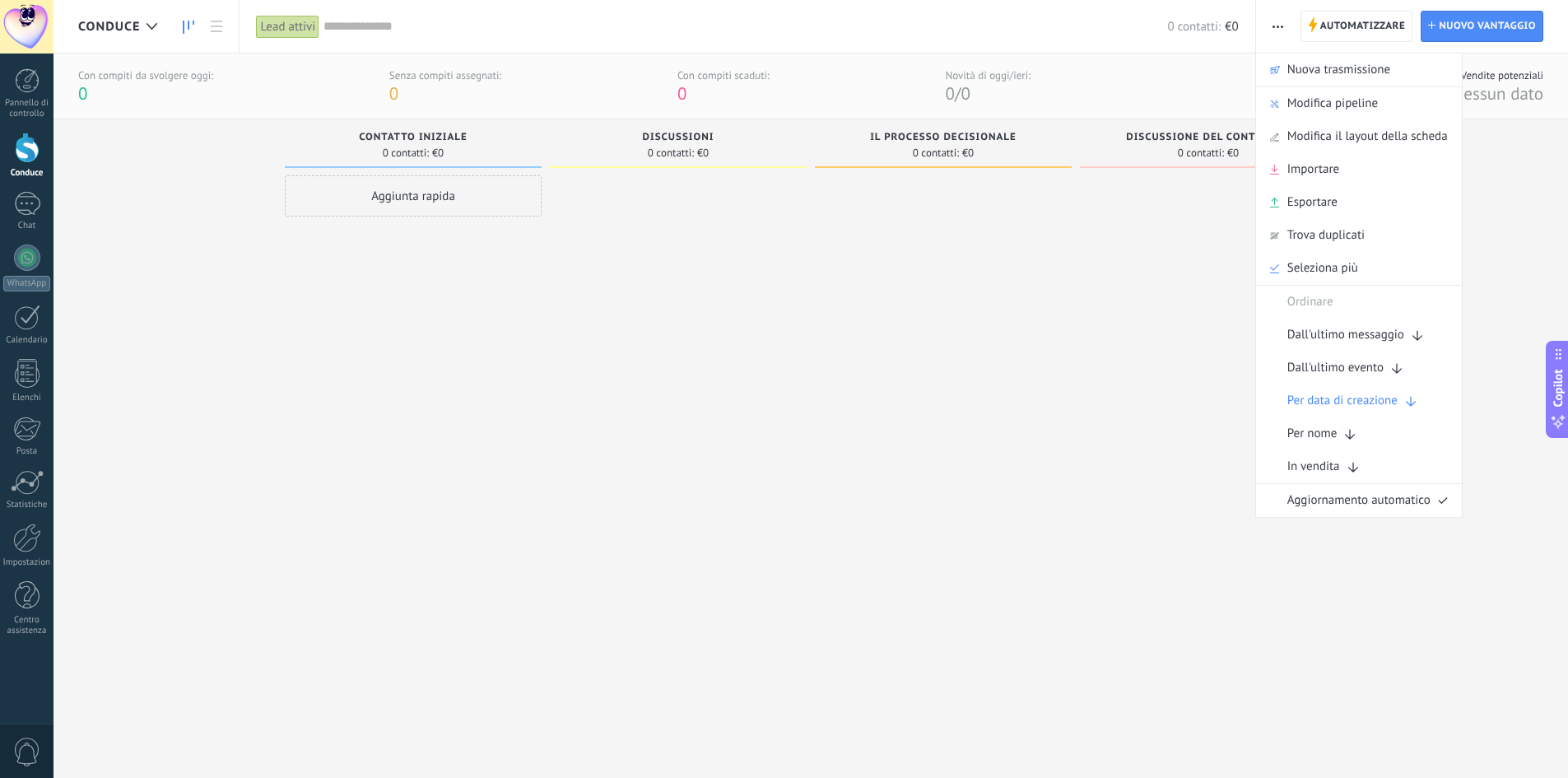
click at [889, 428] on div at bounding box center [943, 456] width 257 height 563
